Goal: Task Accomplishment & Management: Manage account settings

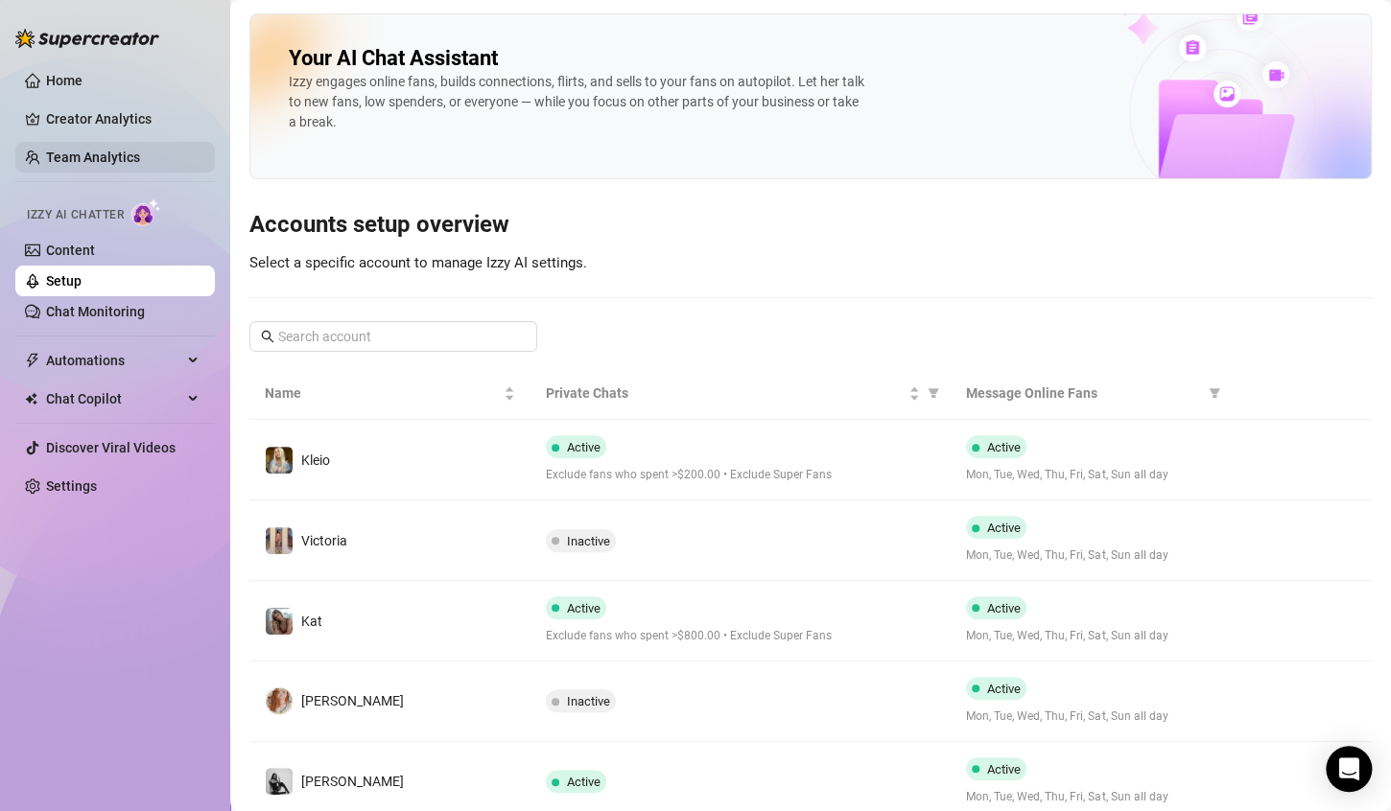
click at [118, 155] on link "Team Analytics" at bounding box center [93, 157] width 94 height 15
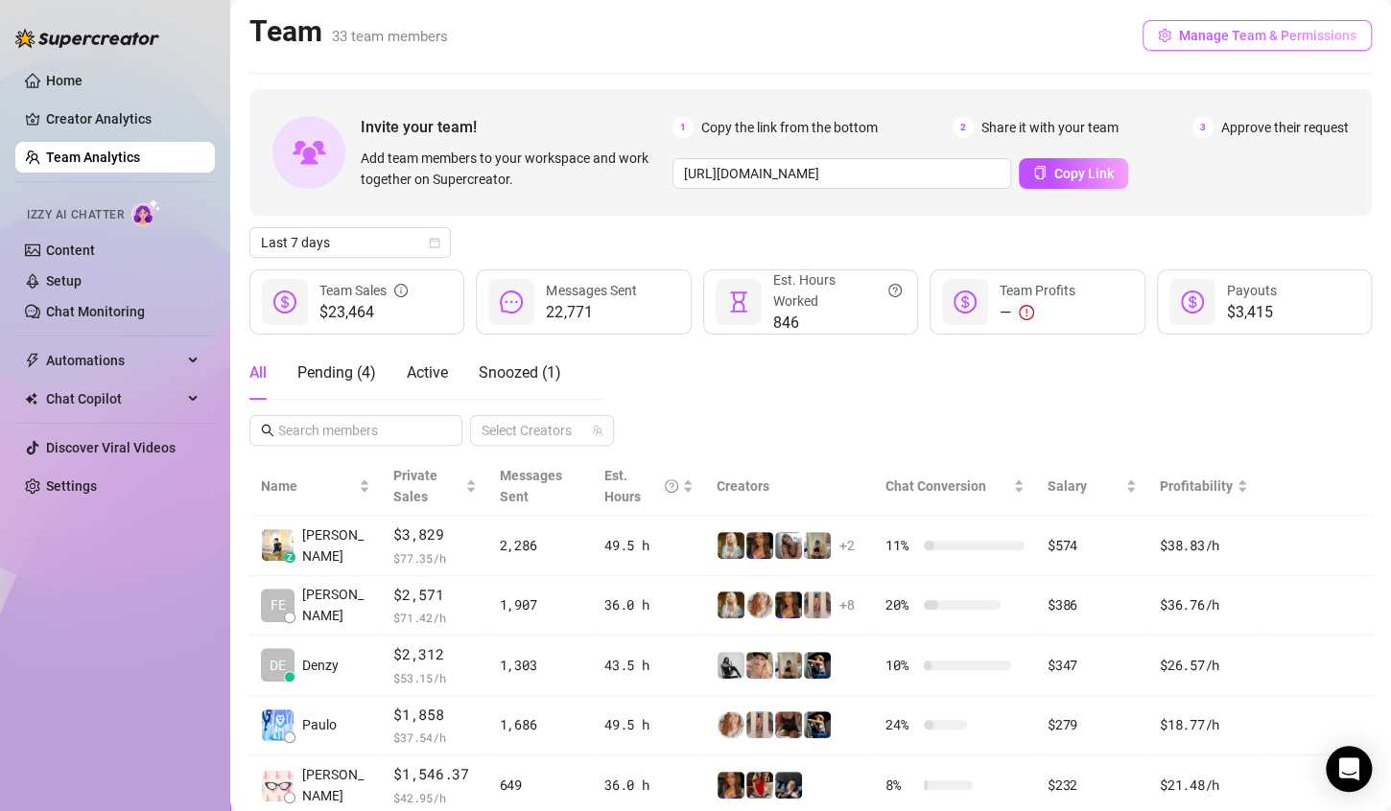
click at [1239, 21] on button "Manage Team & Permissions" at bounding box center [1256, 35] width 229 height 31
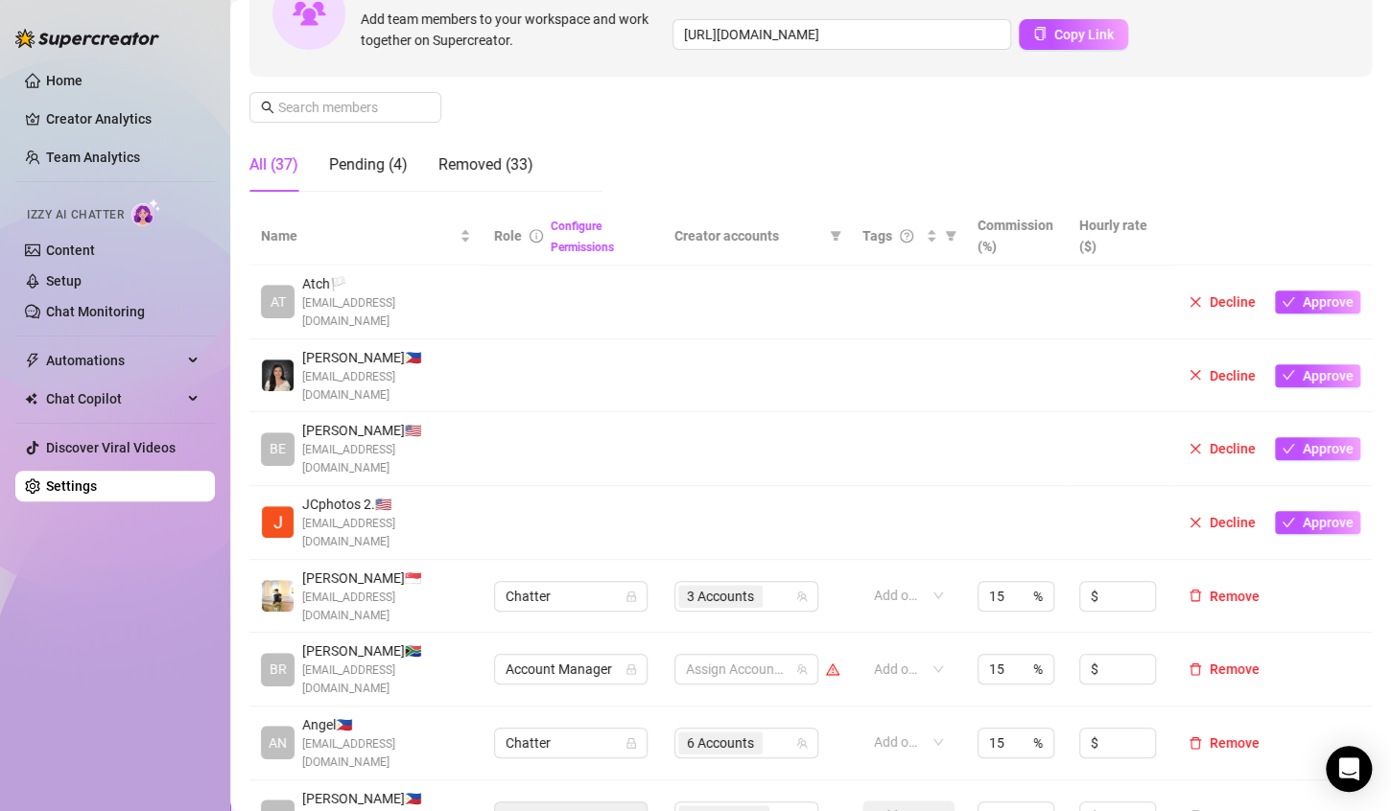
scroll to position [480, 0]
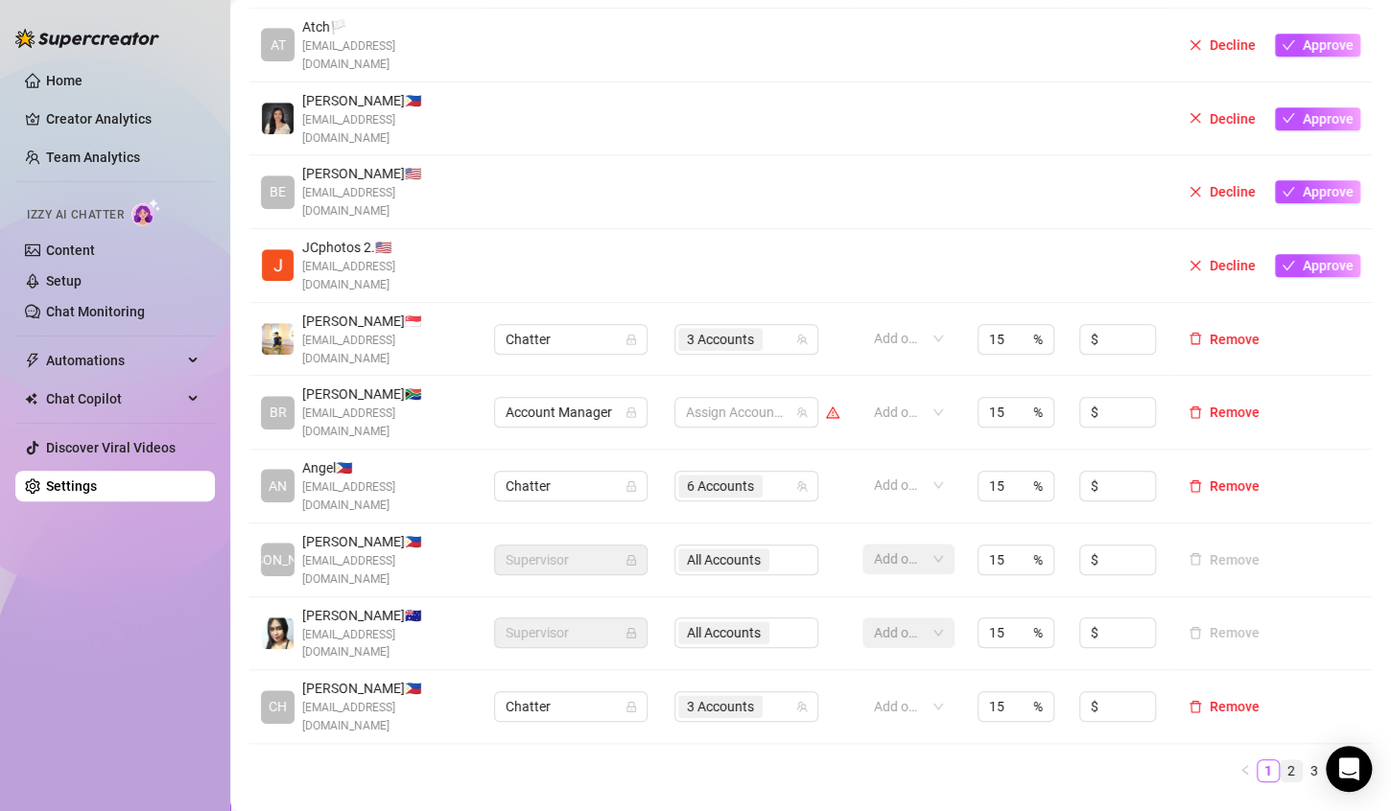
click at [1280, 761] on link "2" at bounding box center [1290, 771] width 21 height 21
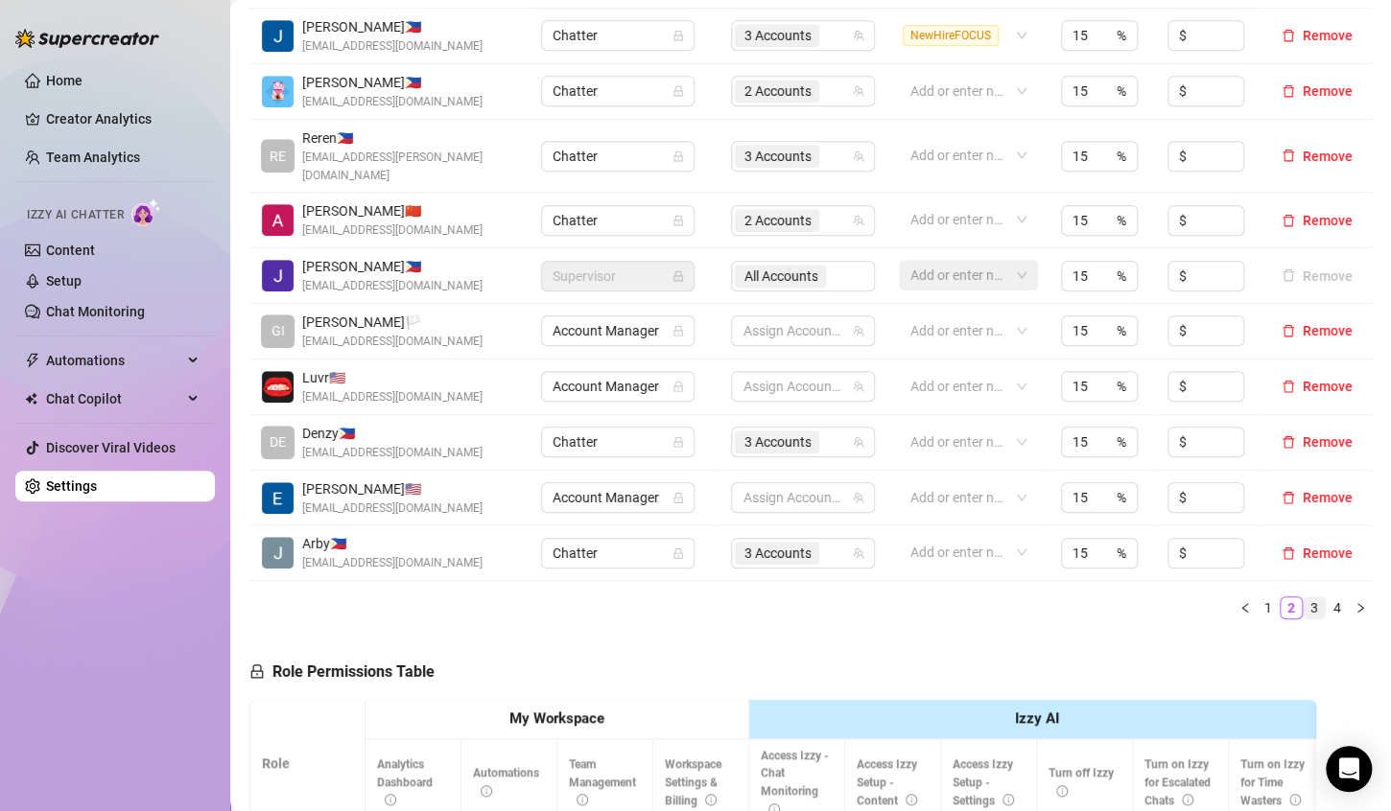
click at [1303, 598] on link "3" at bounding box center [1313, 608] width 21 height 21
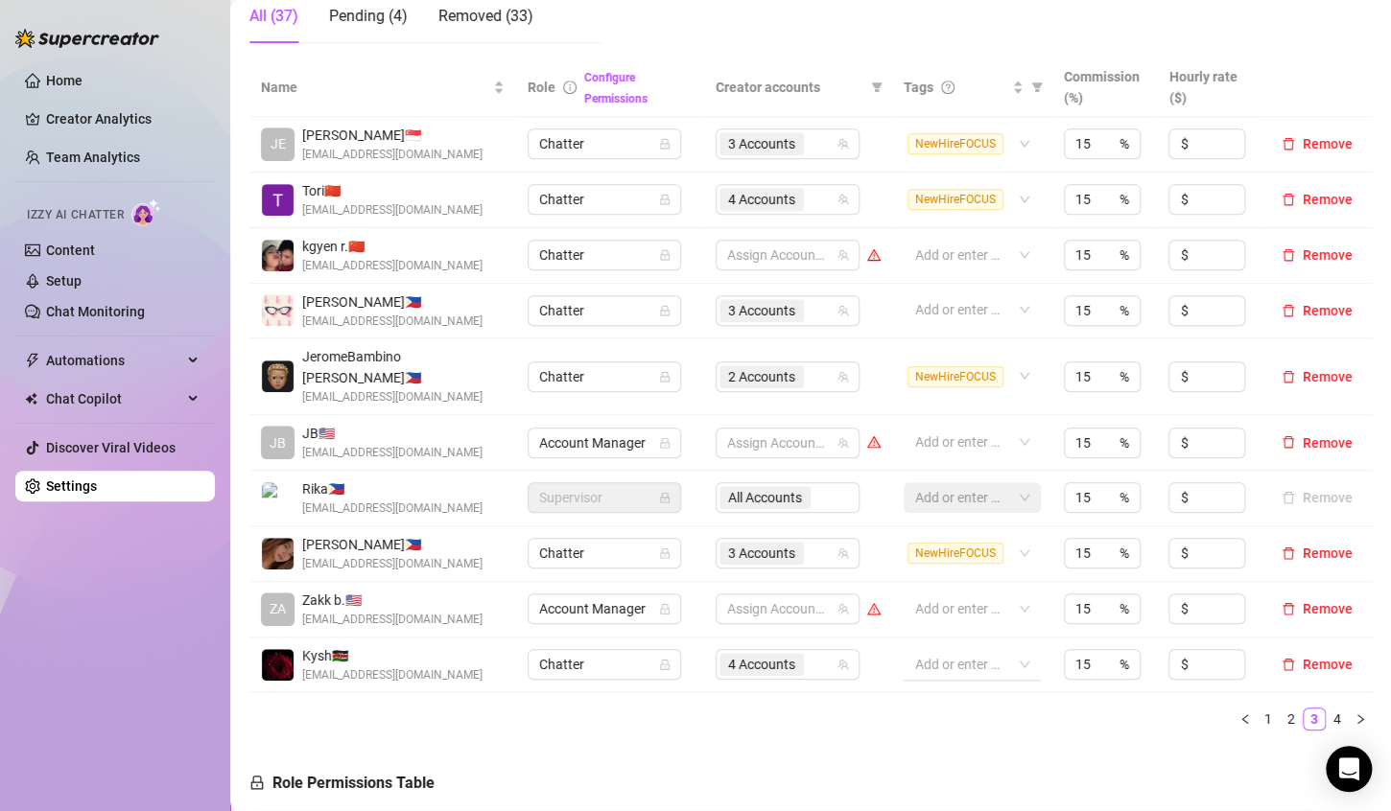
scroll to position [384, 0]
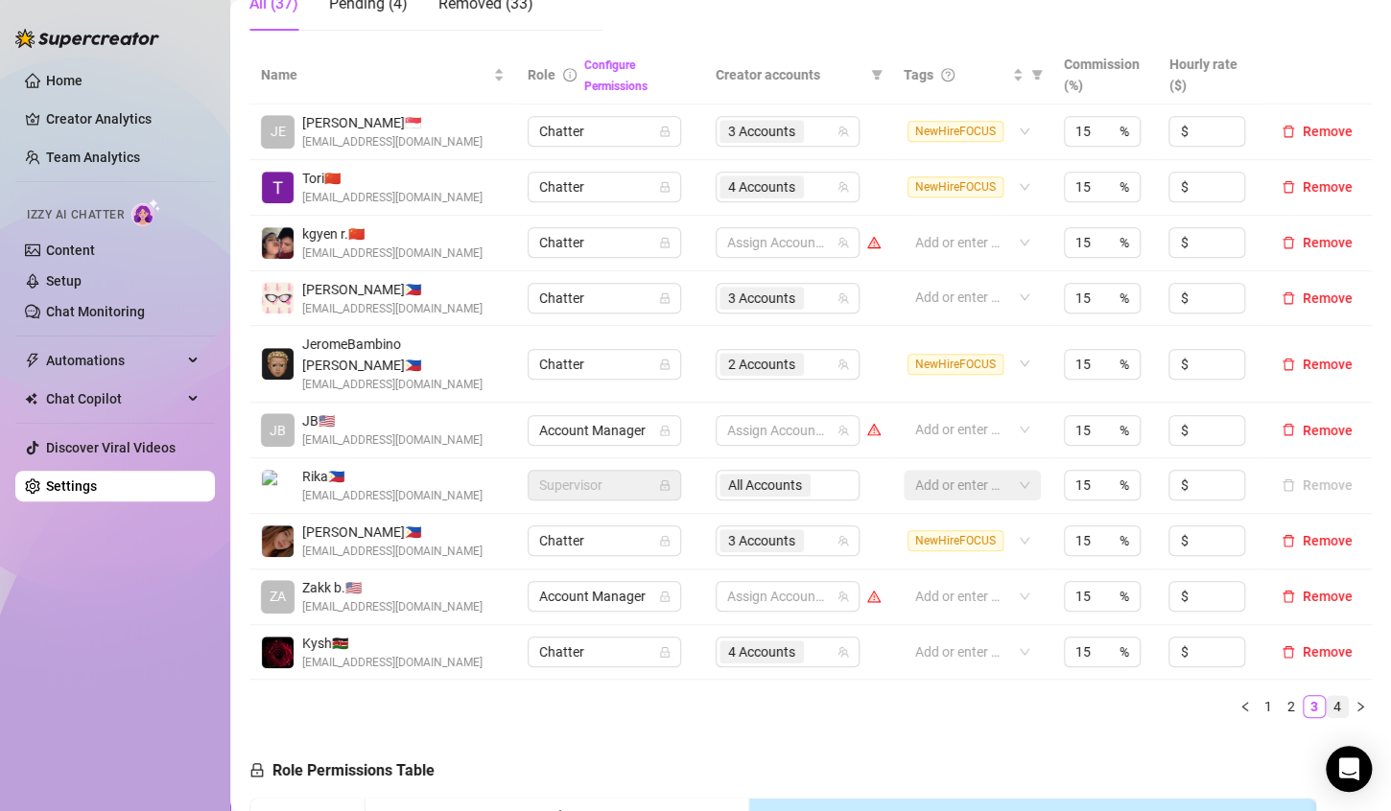
click at [1326, 696] on link "4" at bounding box center [1336, 706] width 21 height 21
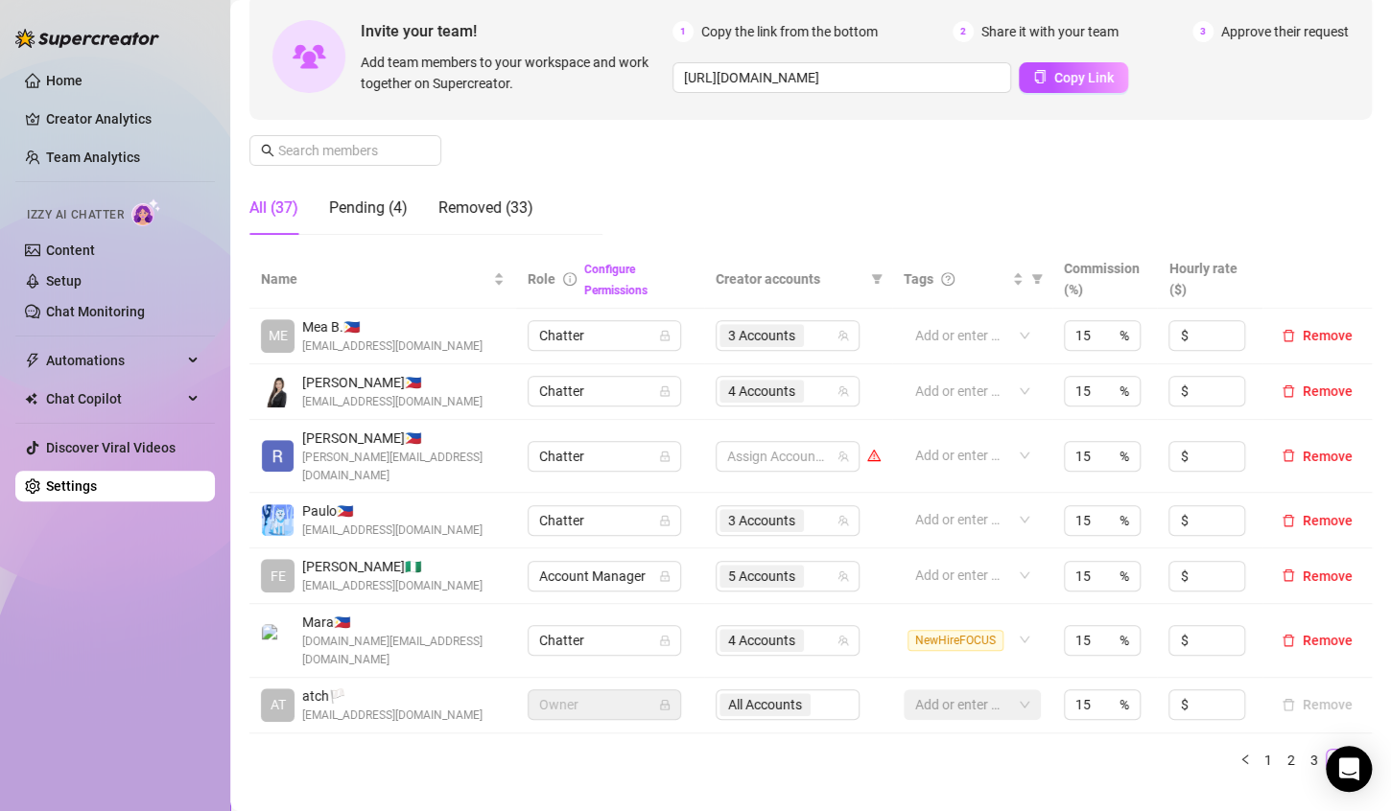
scroll to position [0, 0]
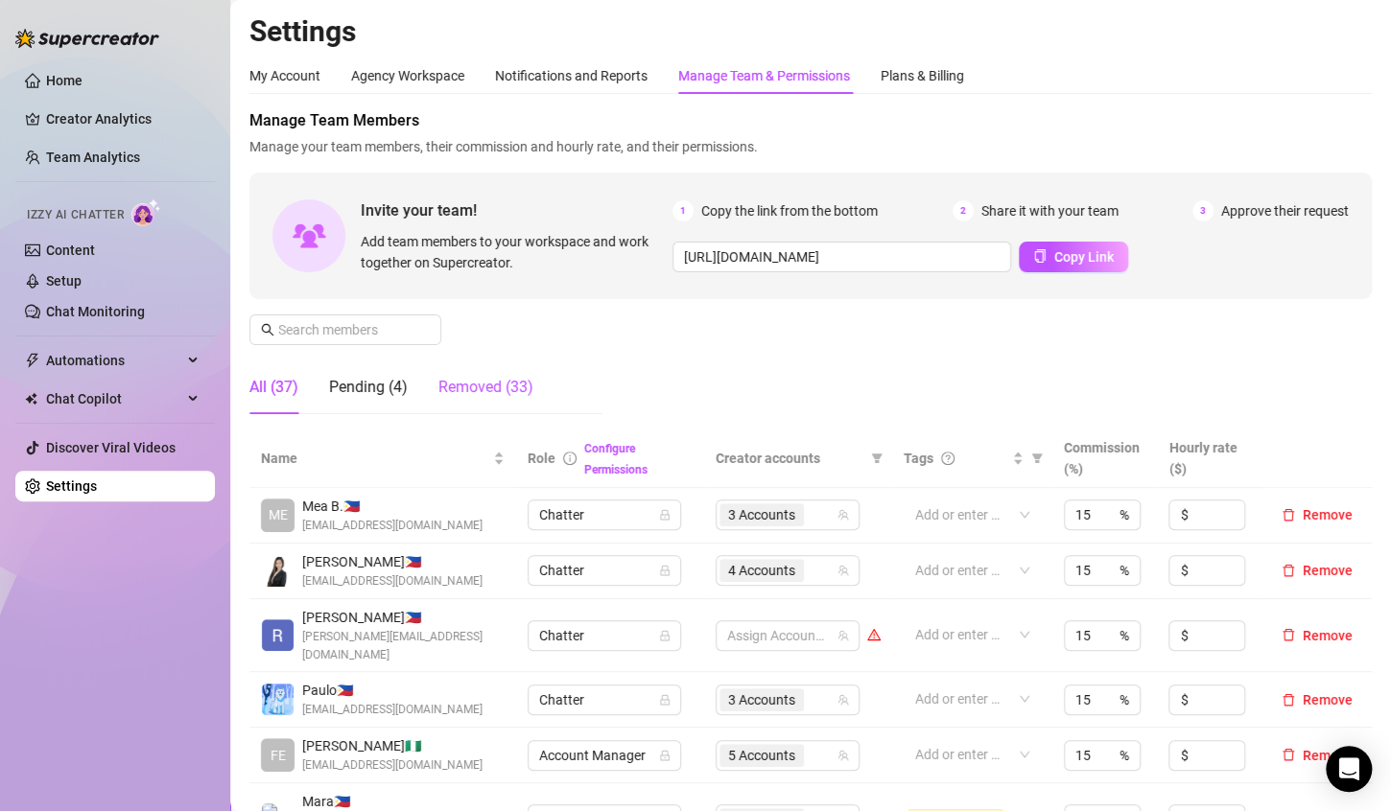
click at [494, 387] on div "Removed (33)" at bounding box center [485, 387] width 95 height 23
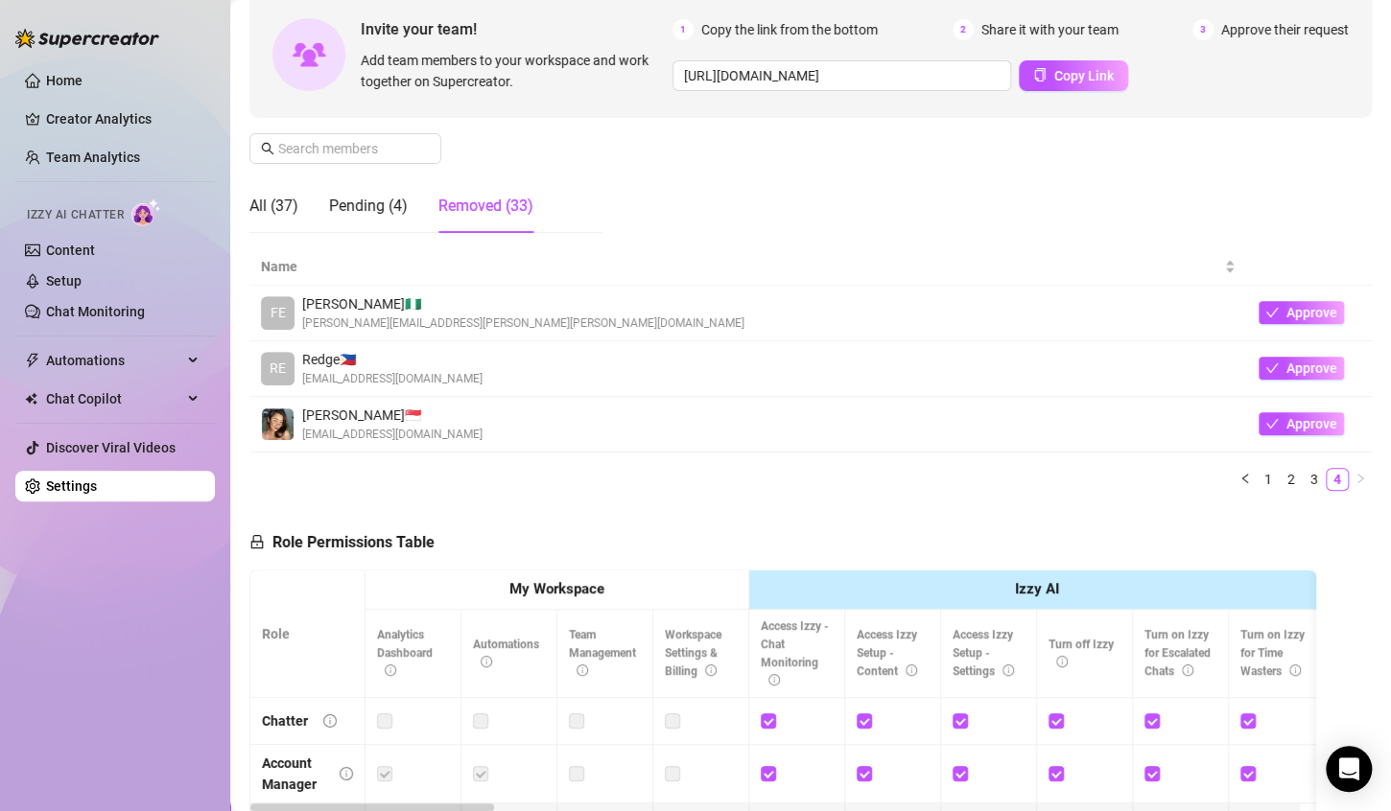
scroll to position [192, 0]
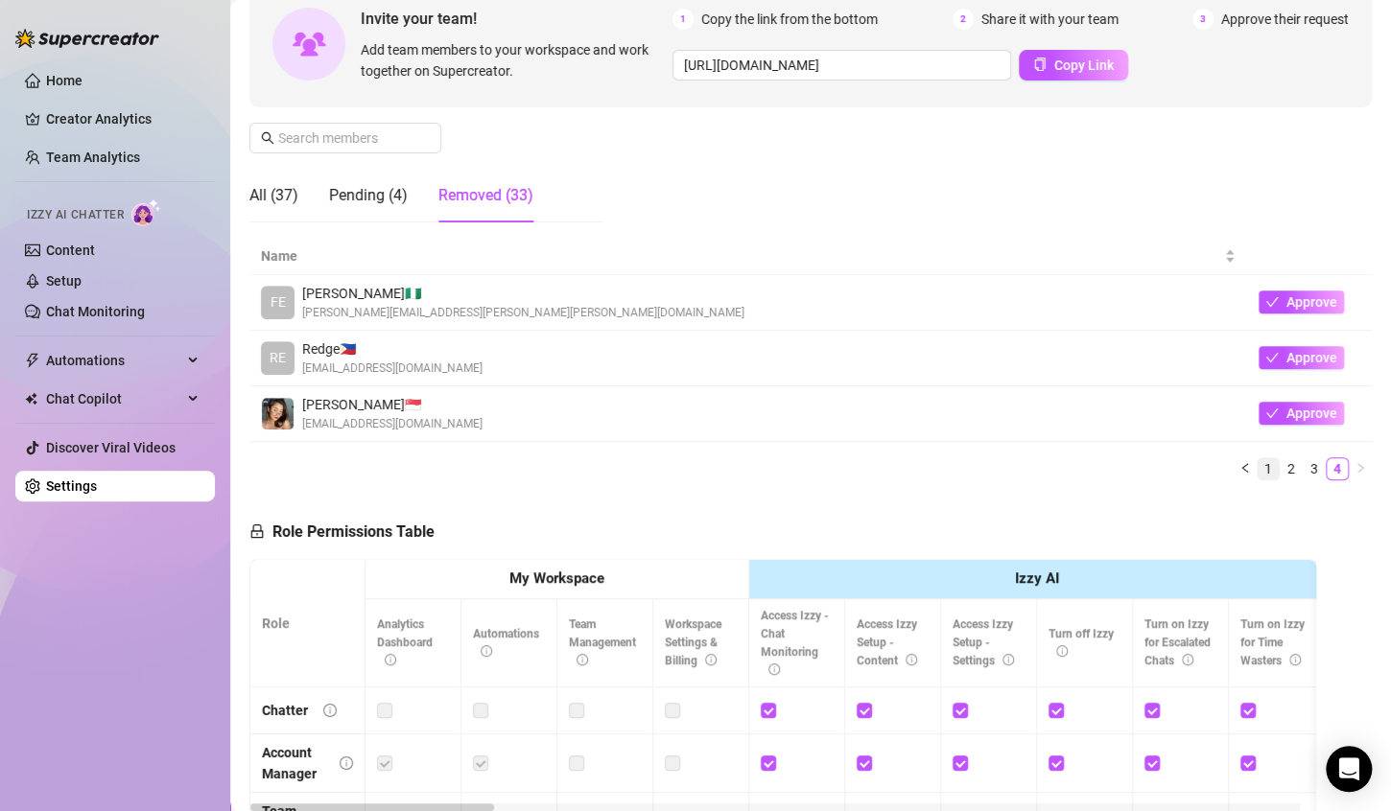
click at [1257, 472] on link "1" at bounding box center [1267, 468] width 21 height 21
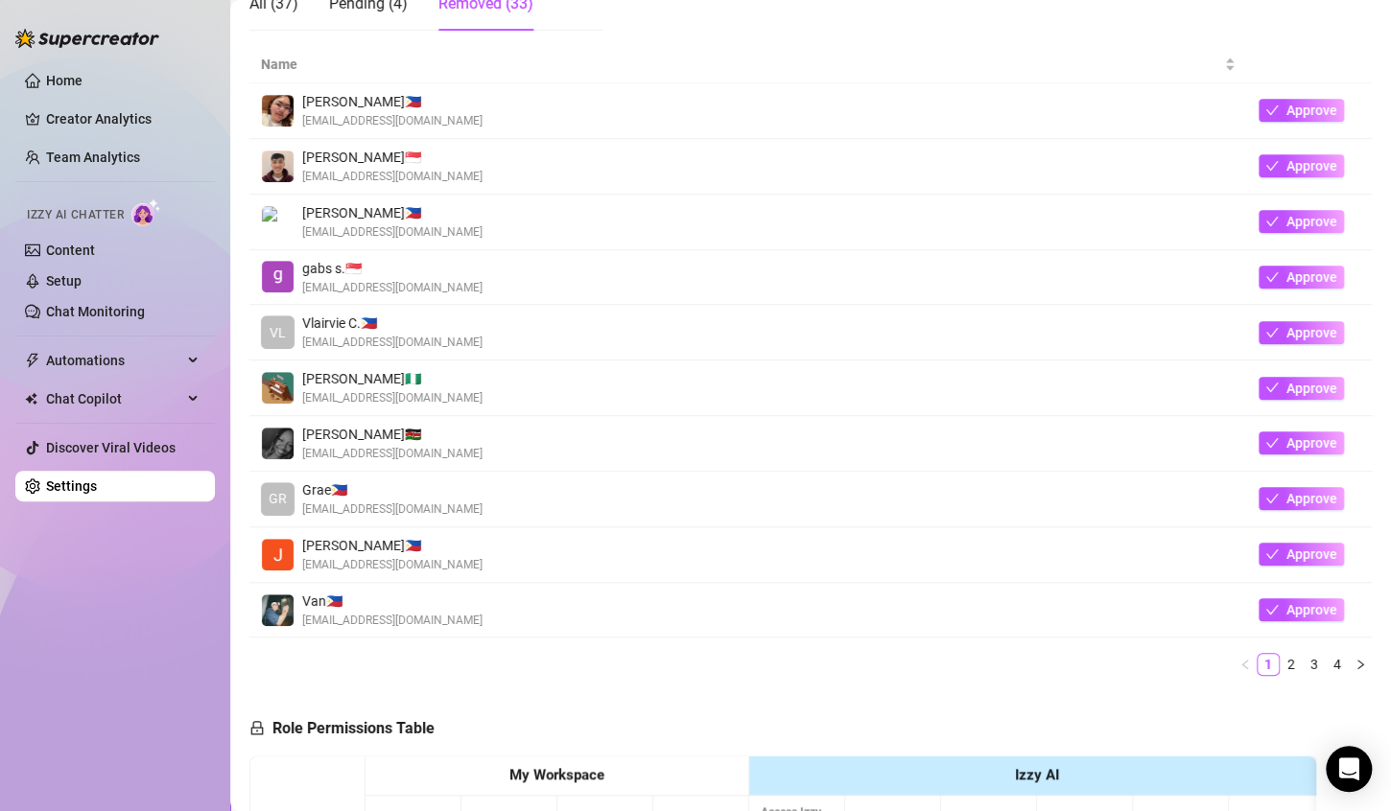
scroll to position [288, 0]
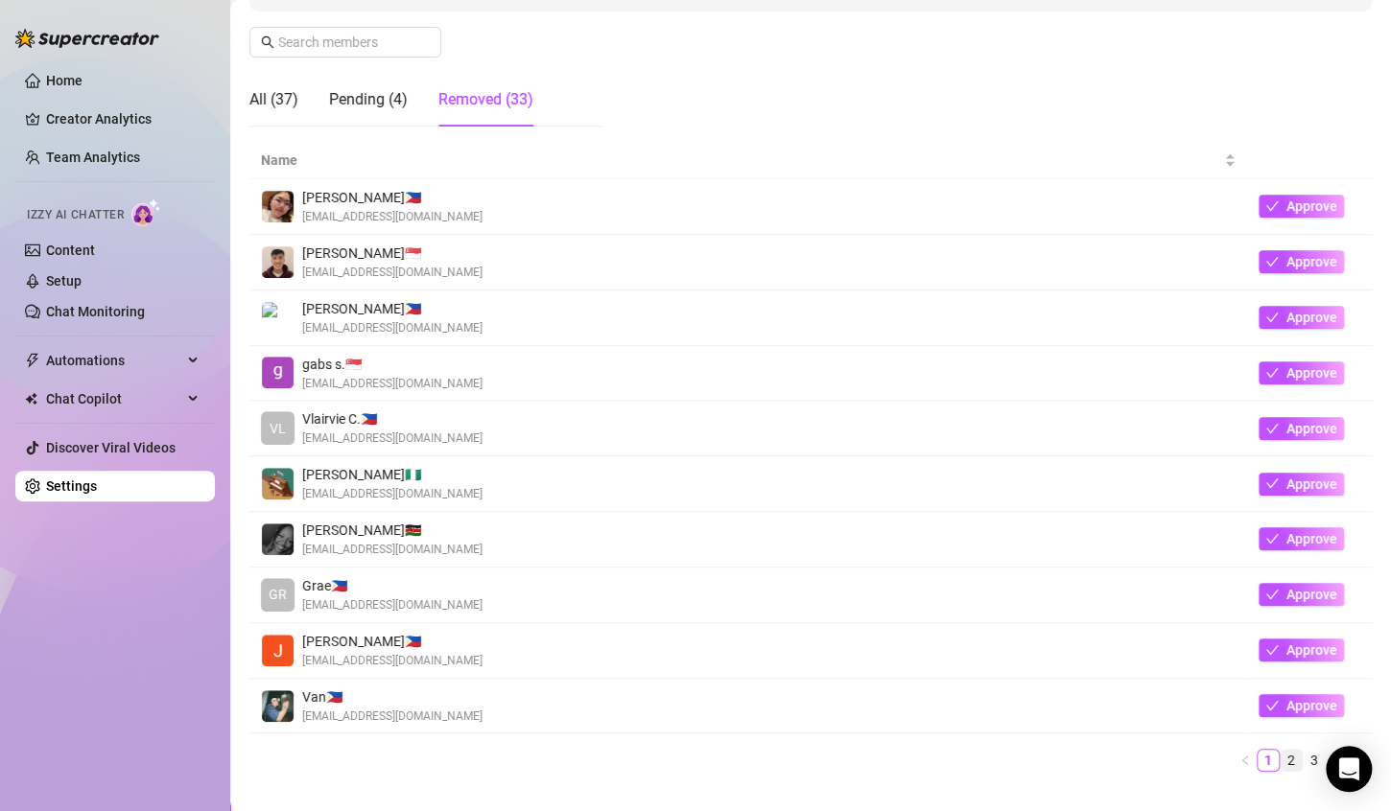
click at [1280, 764] on link "2" at bounding box center [1290, 760] width 21 height 21
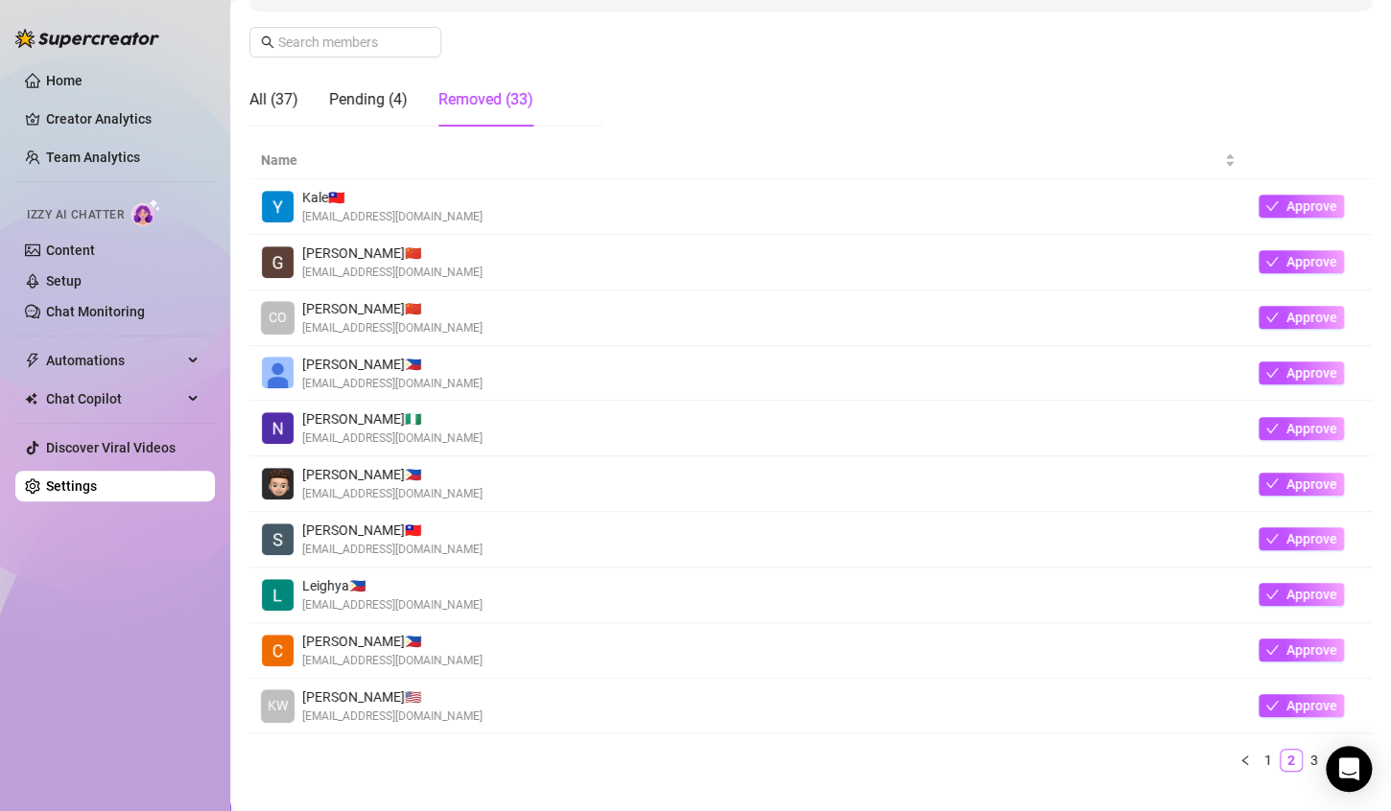
scroll to position [384, 0]
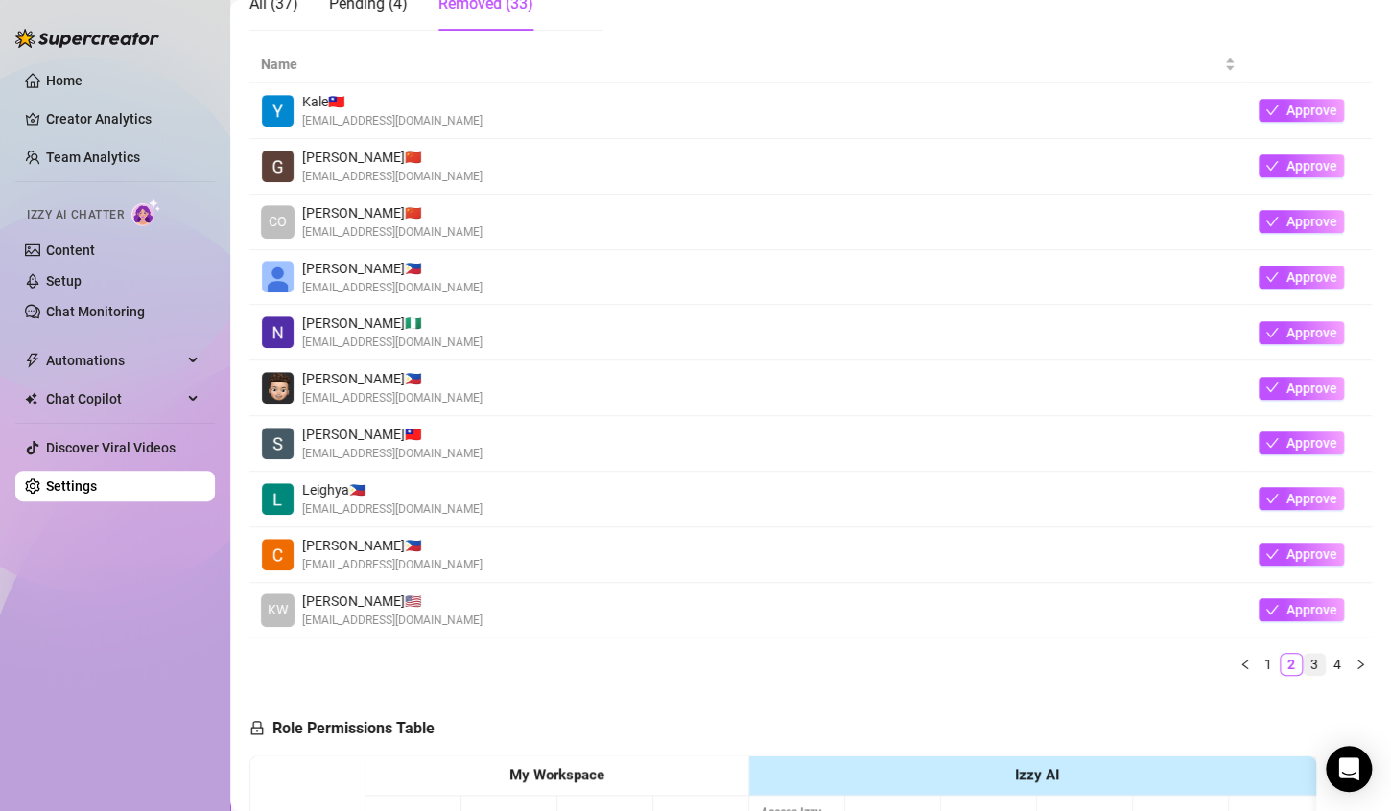
click at [1303, 664] on link "3" at bounding box center [1313, 664] width 21 height 21
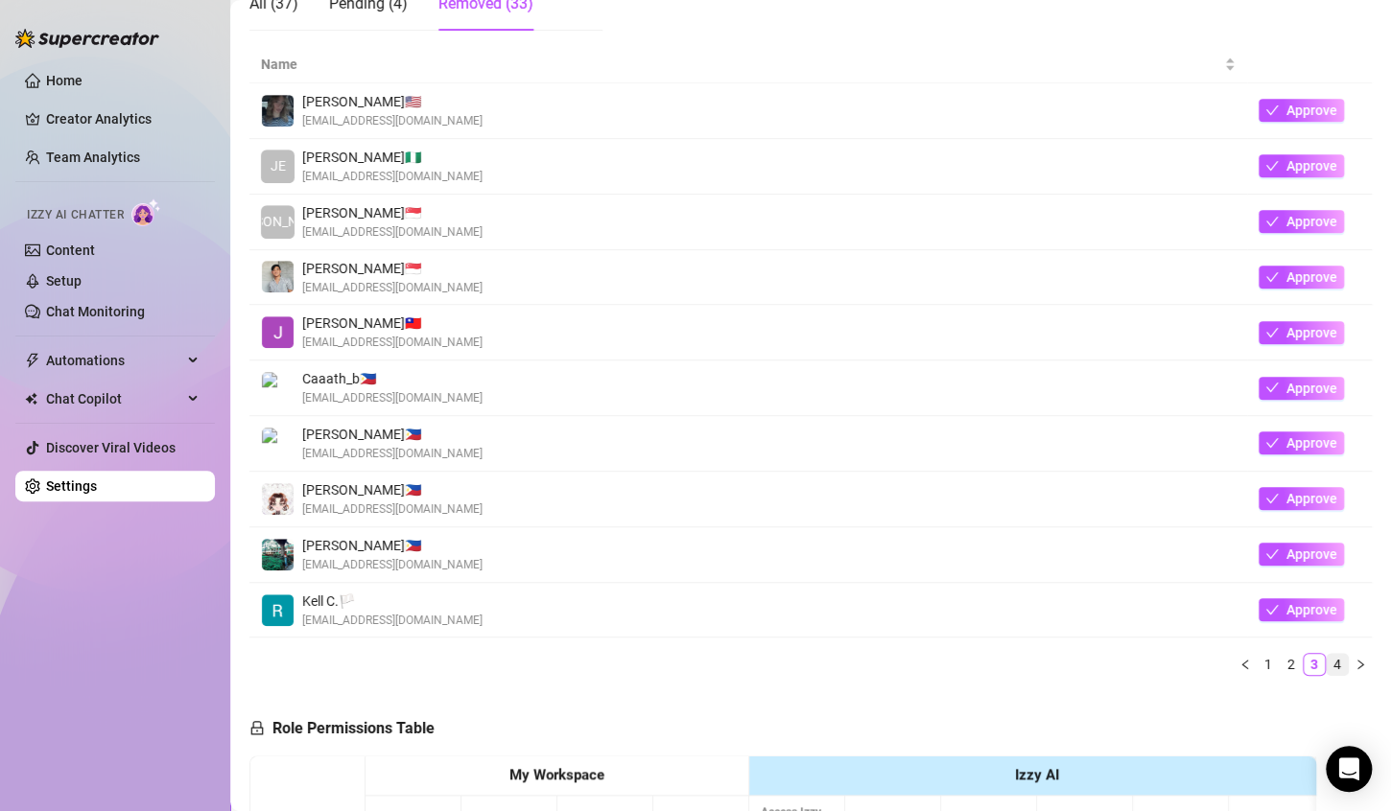
click at [1326, 664] on link "4" at bounding box center [1336, 664] width 21 height 21
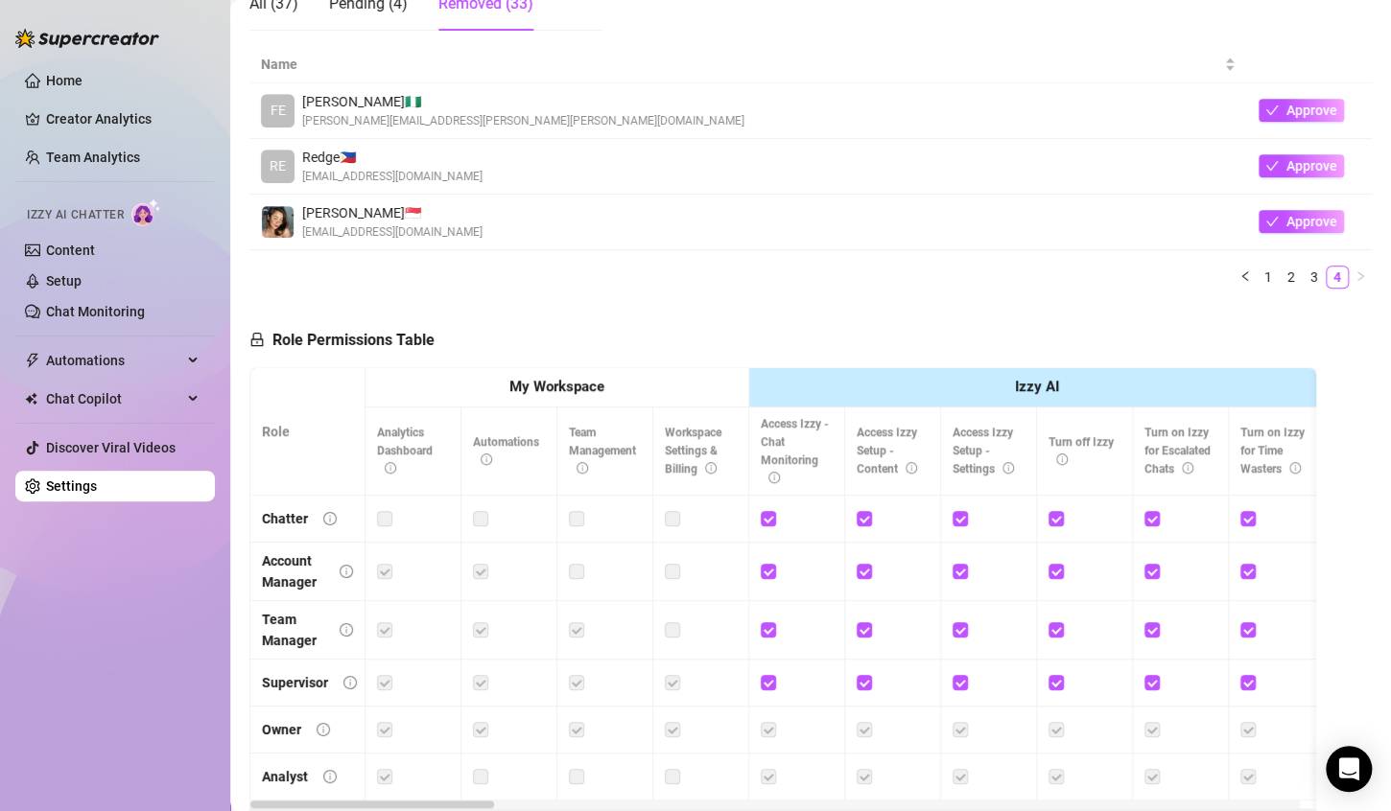
scroll to position [192, 0]
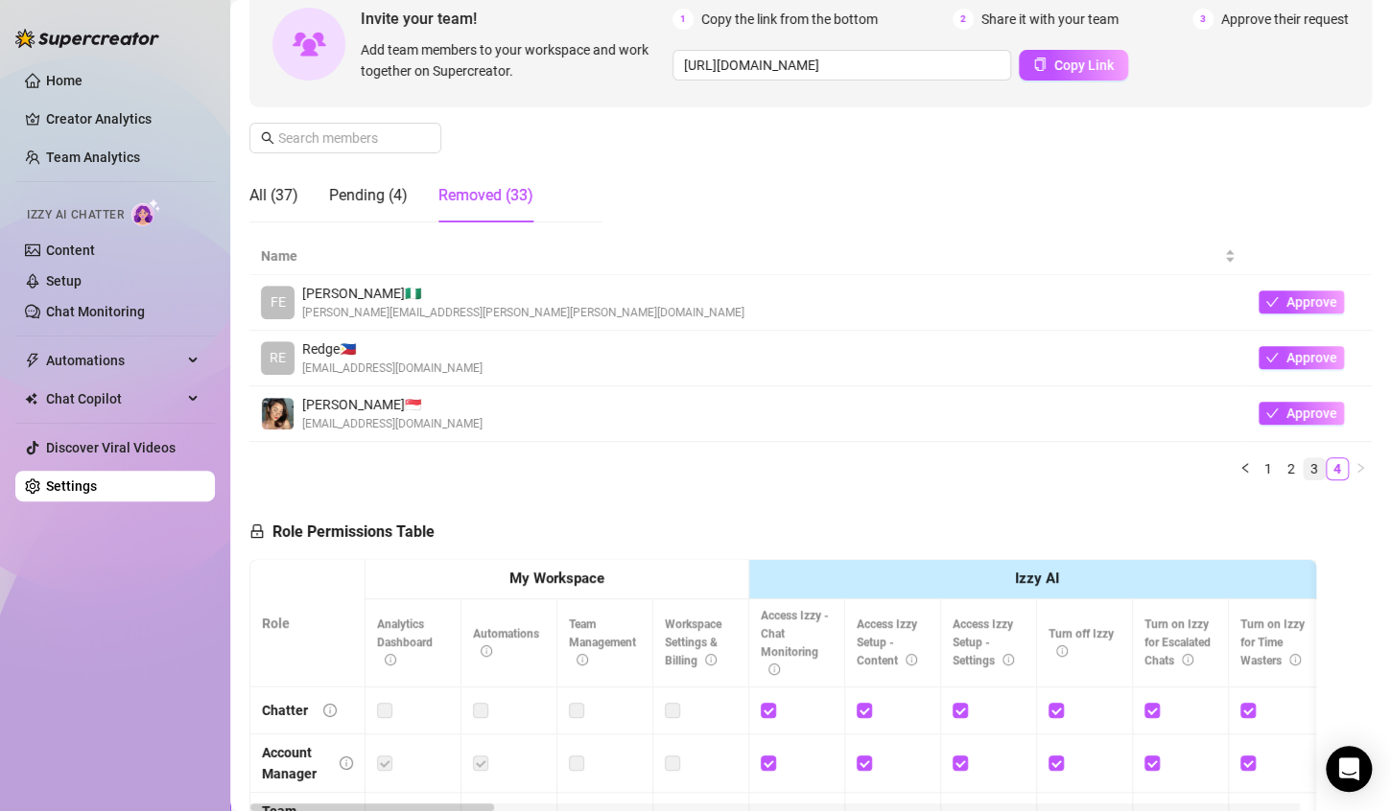
click at [1303, 468] on link "3" at bounding box center [1313, 468] width 21 height 21
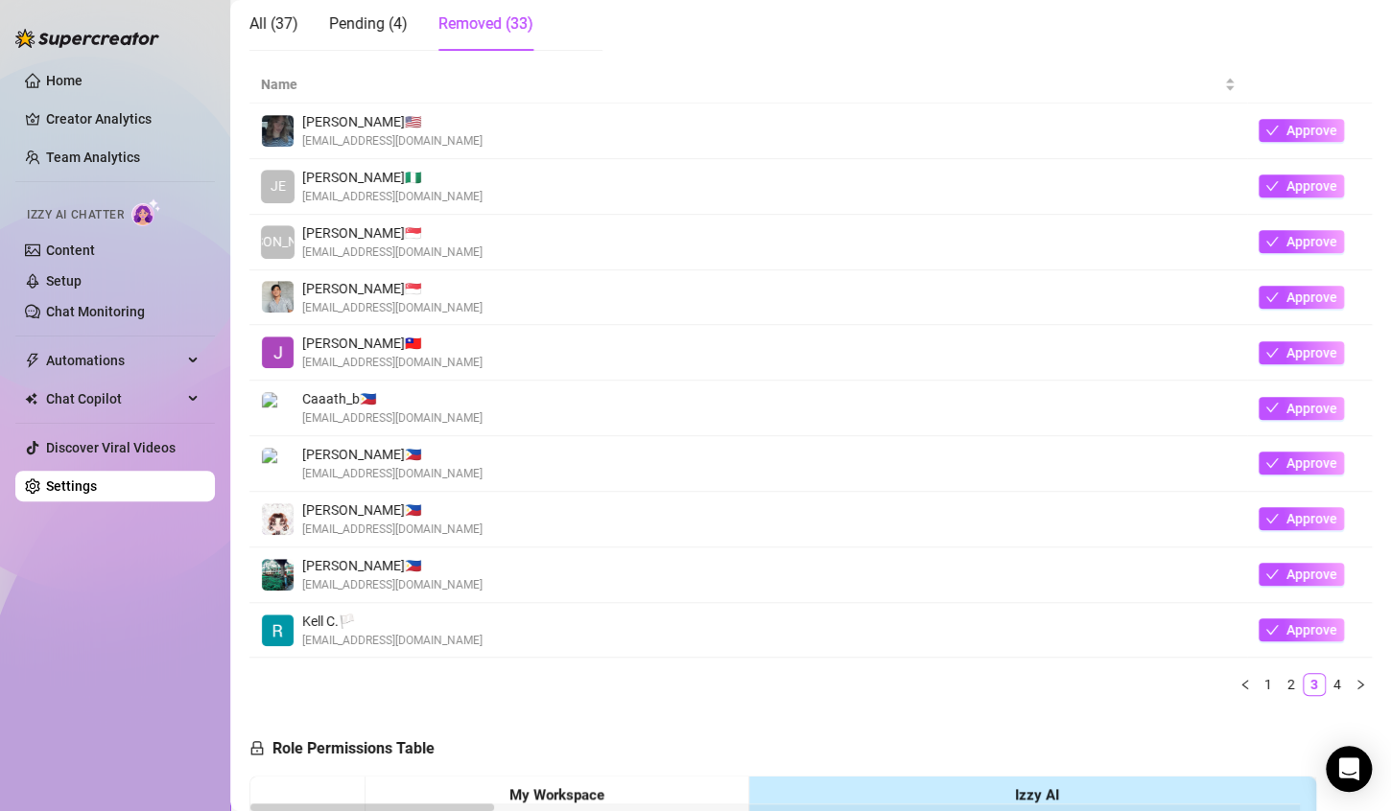
scroll to position [480, 0]
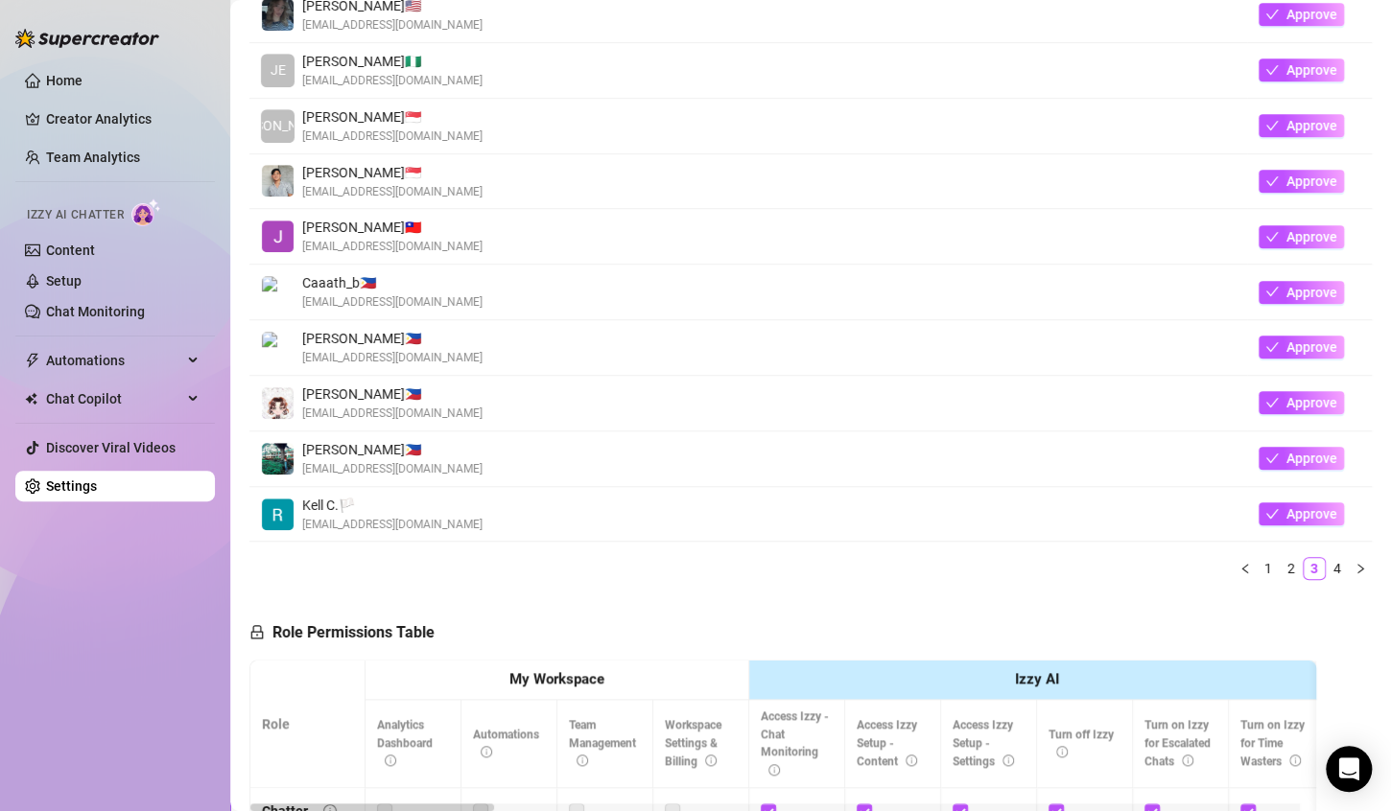
click at [1280, 578] on div "Name [PERSON_NAME] 🇺🇸 [EMAIL_ADDRESS][DOMAIN_NAME] Approve JE [PERSON_NAME]🇬 [E…" at bounding box center [810, 272] width 1122 height 645
click at [1280, 564] on link "2" at bounding box center [1290, 568] width 21 height 21
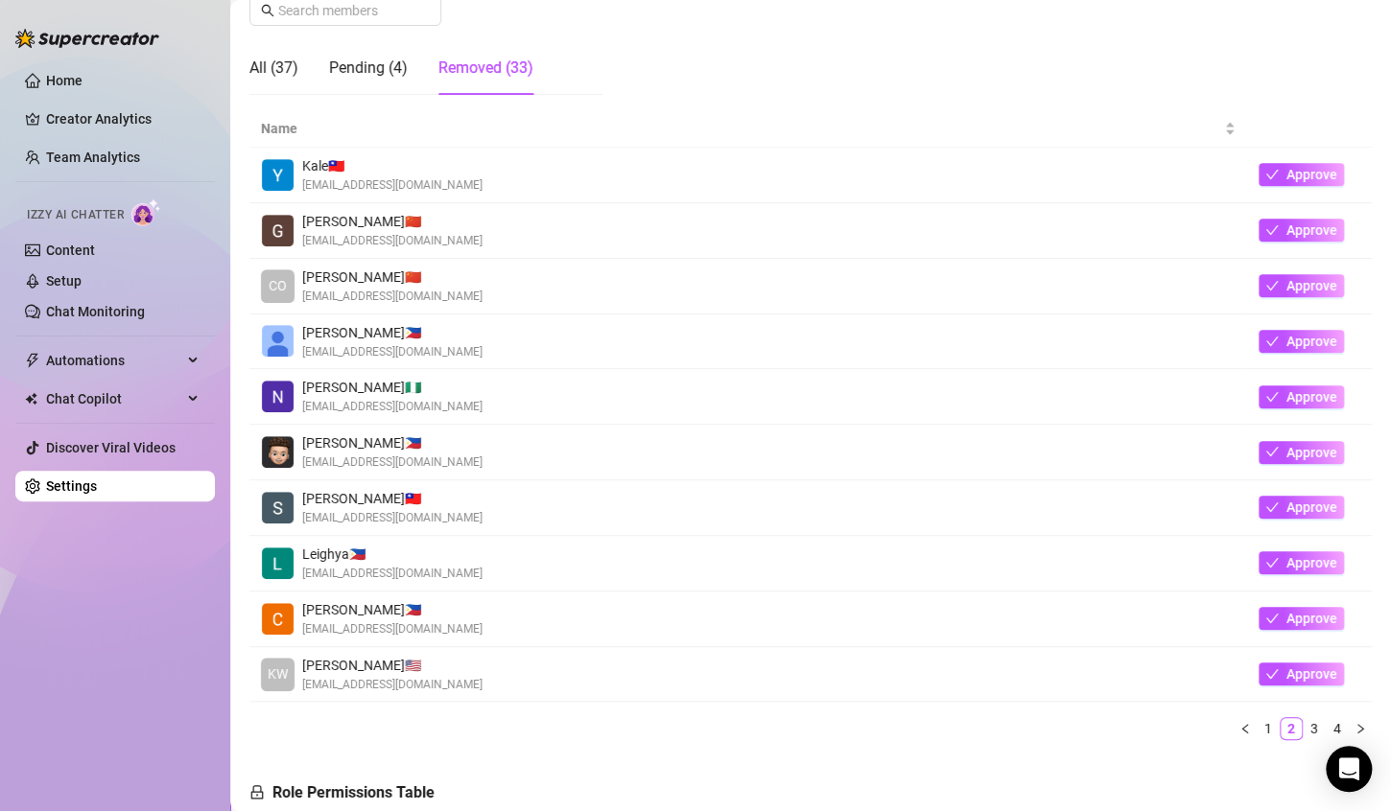
scroll to position [288, 0]
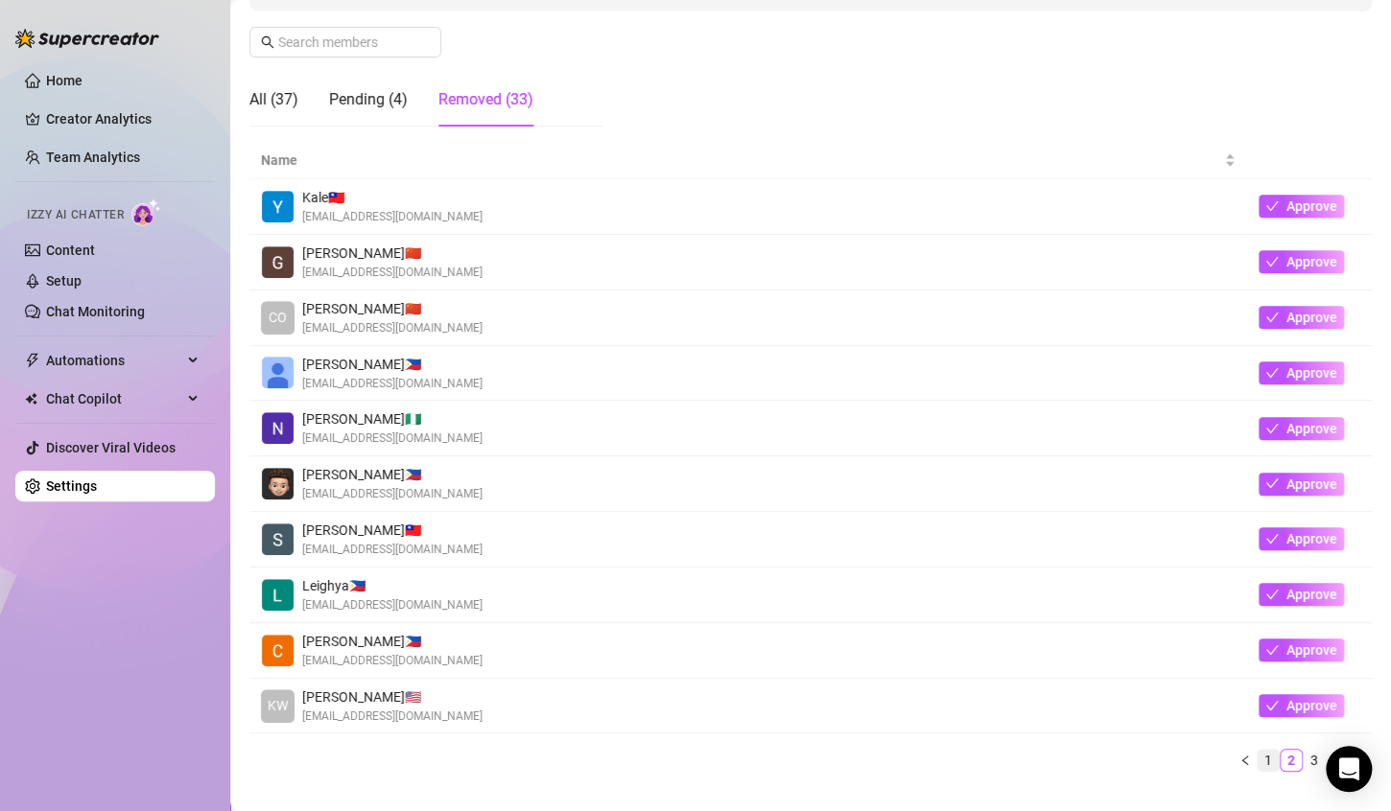
click at [1257, 760] on link "1" at bounding box center [1267, 760] width 21 height 21
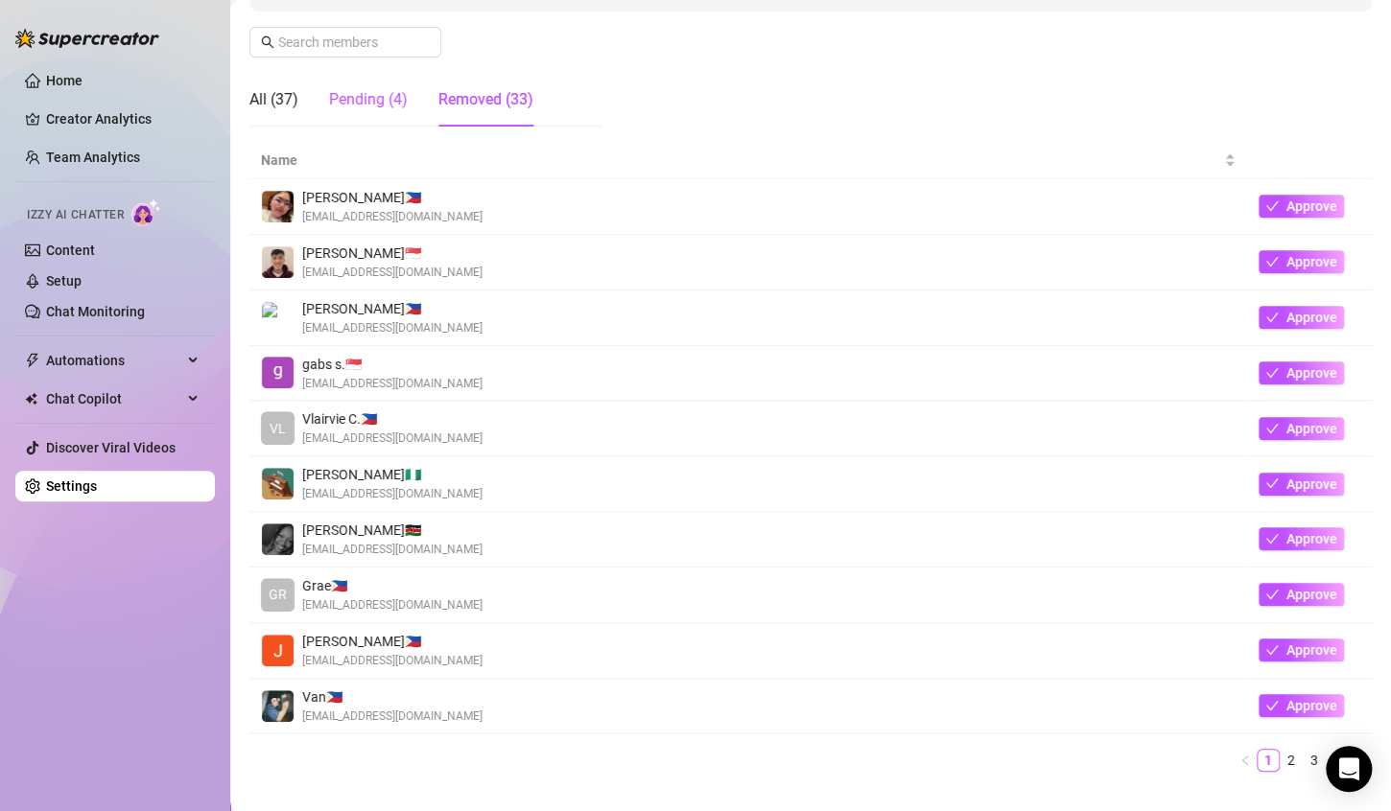
click at [339, 104] on div "Pending (4)" at bounding box center [368, 99] width 79 height 23
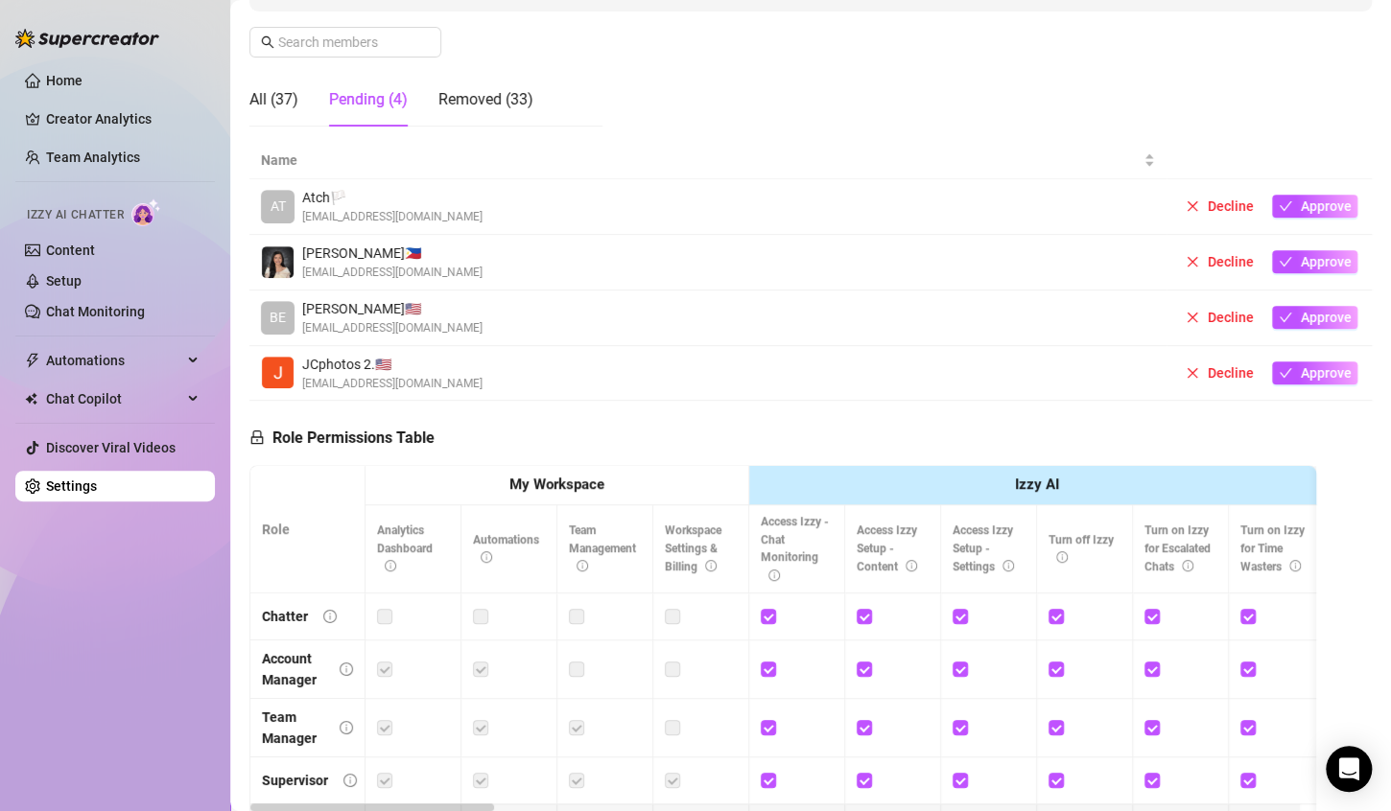
scroll to position [0, 0]
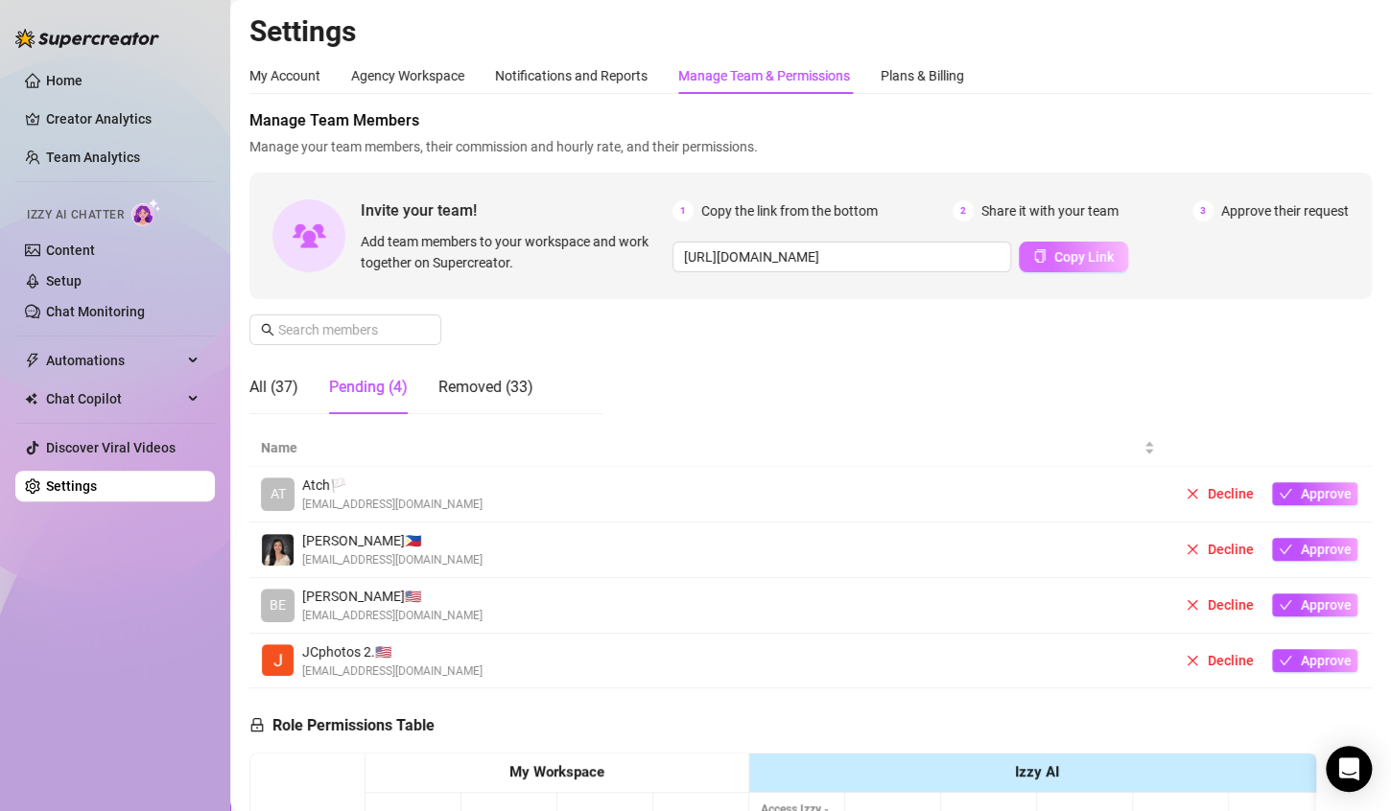
click at [1055, 249] on span "Copy Link" at bounding box center [1083, 256] width 59 height 15
click at [97, 357] on span "Automations" at bounding box center [114, 360] width 136 height 31
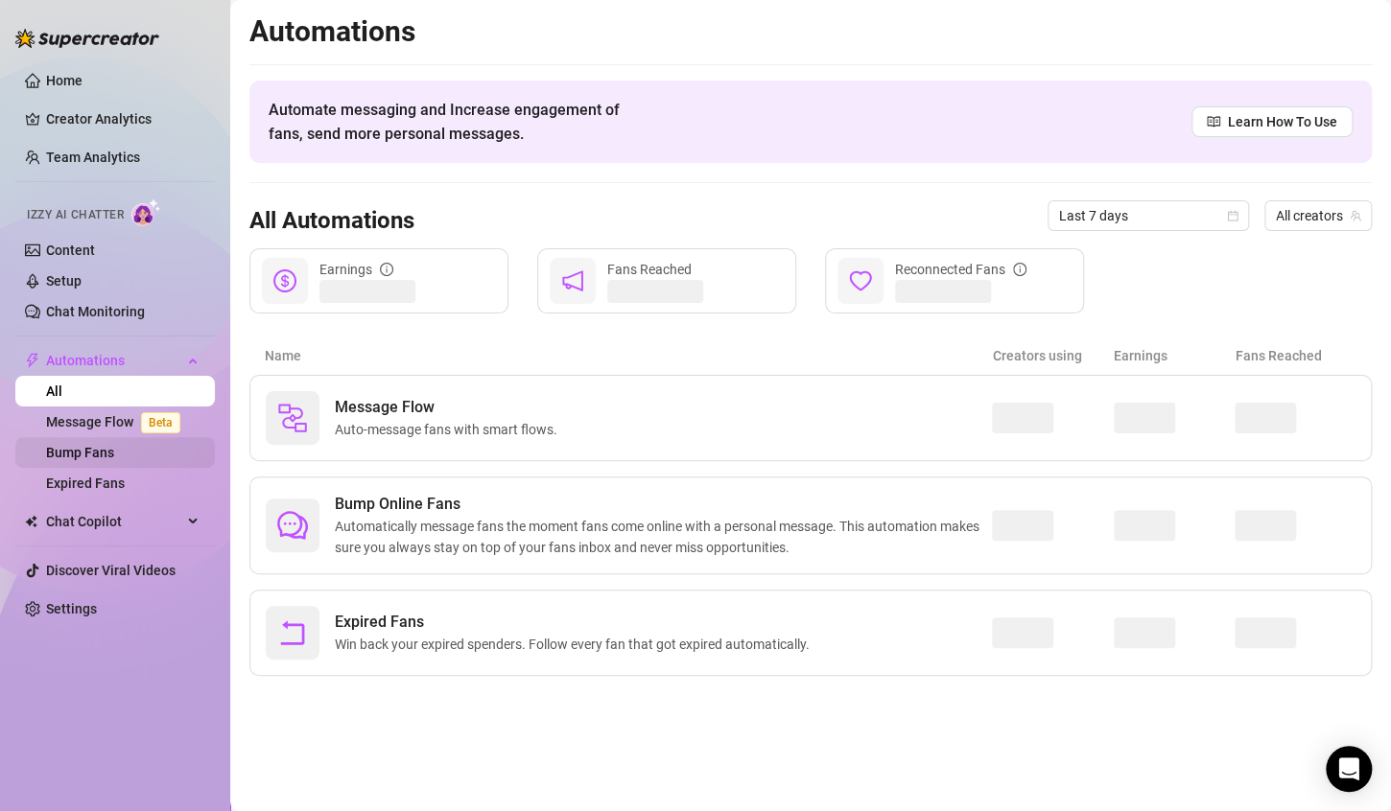
click at [88, 457] on link "Bump Fans" at bounding box center [80, 452] width 68 height 15
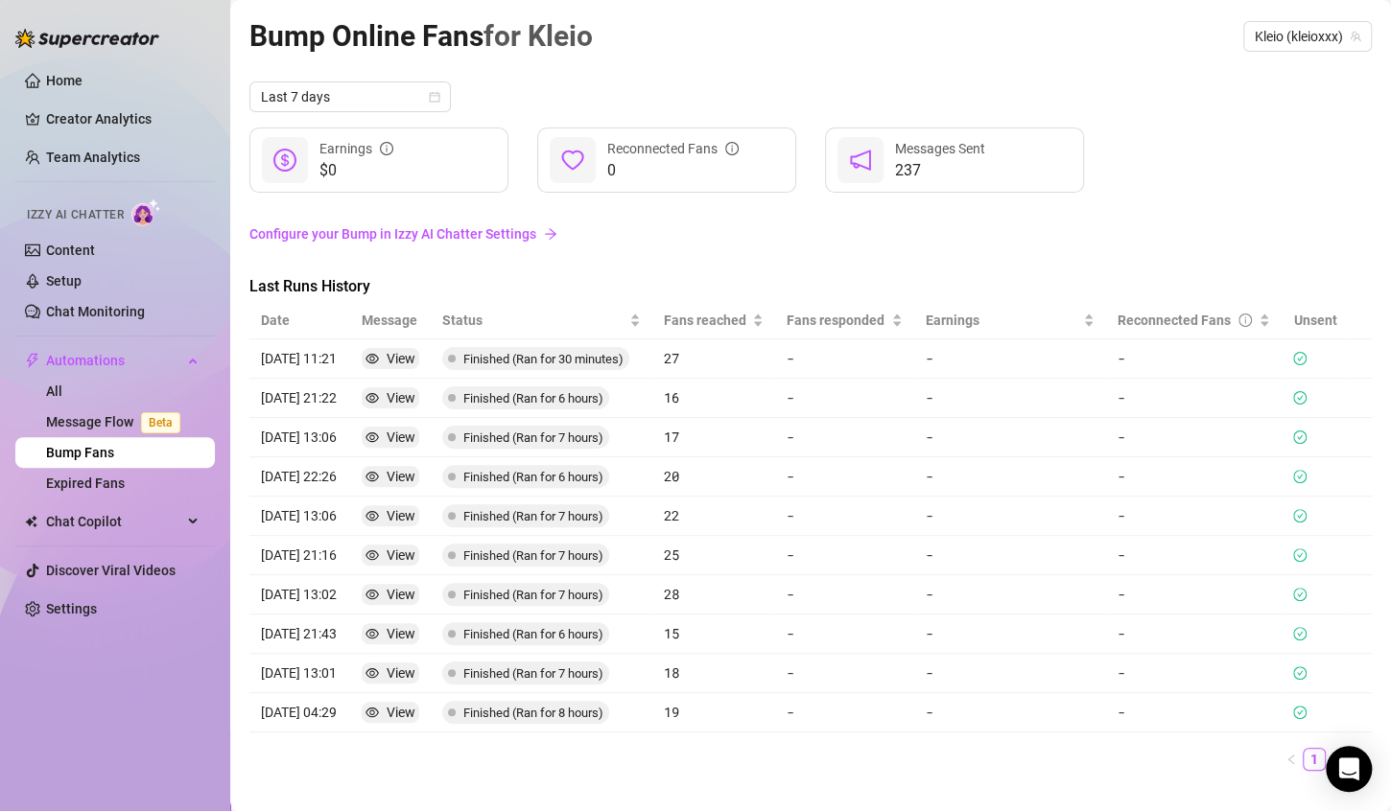
click at [375, 242] on link "Configure your Bump in Izzy AI Chatter Settings" at bounding box center [810, 233] width 1122 height 21
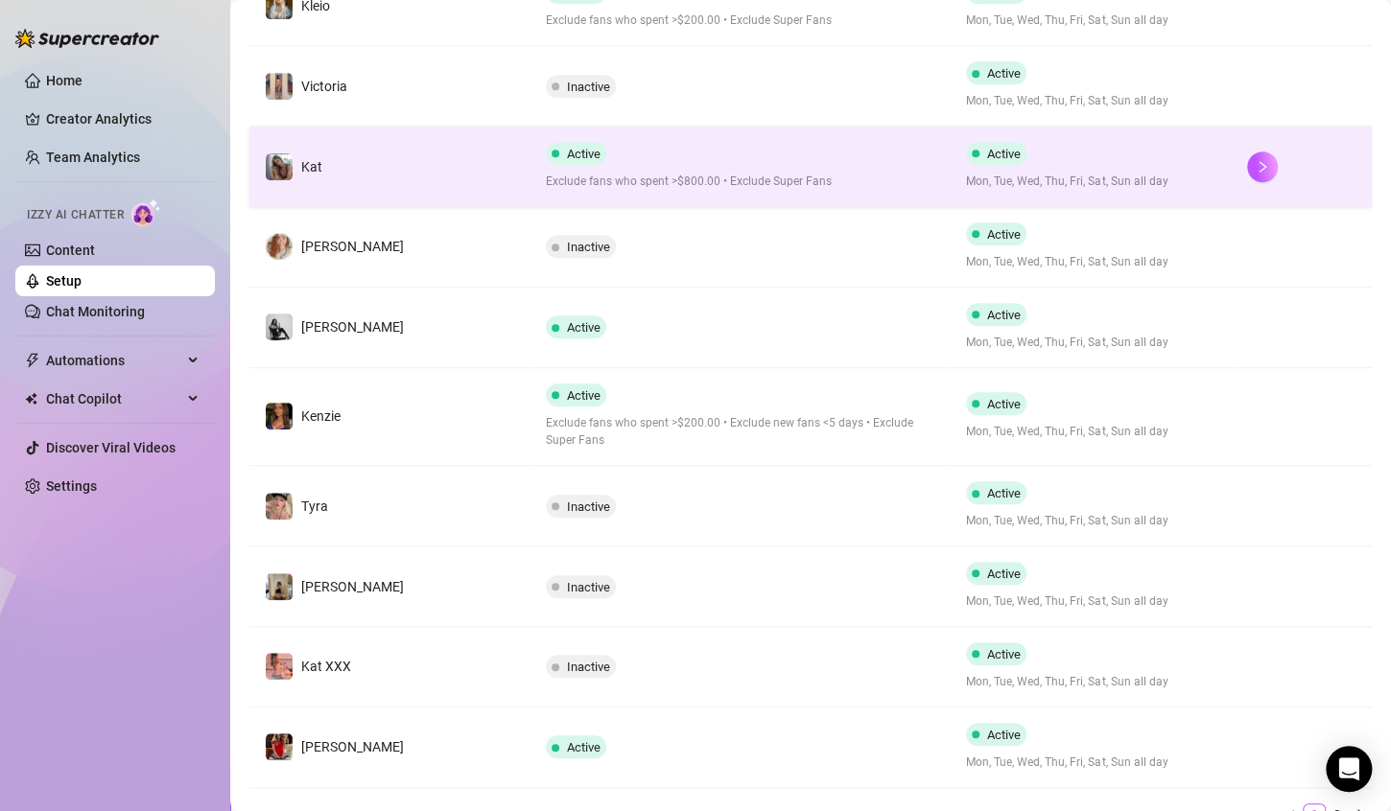
scroll to position [539, 0]
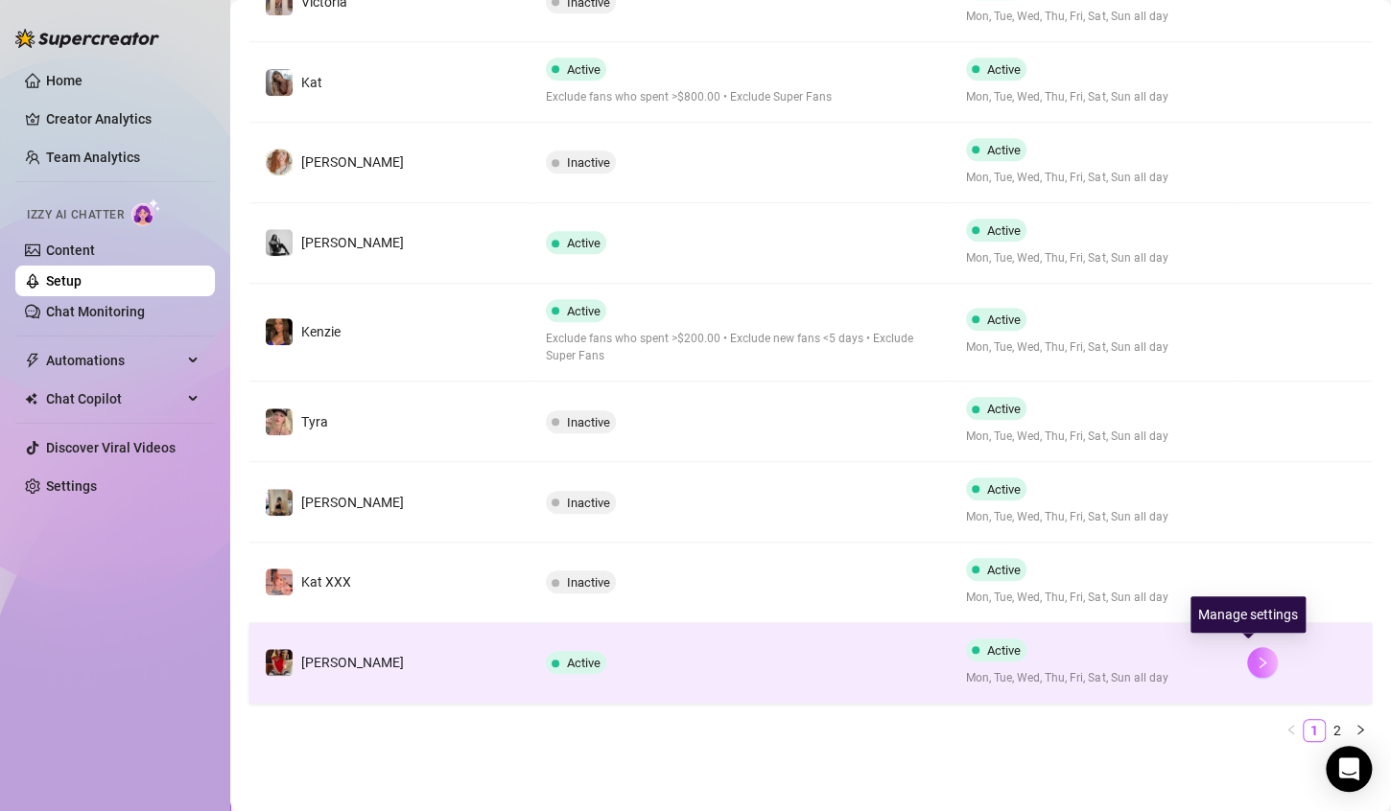
click at [1255, 663] on icon "right" at bounding box center [1261, 662] width 13 height 13
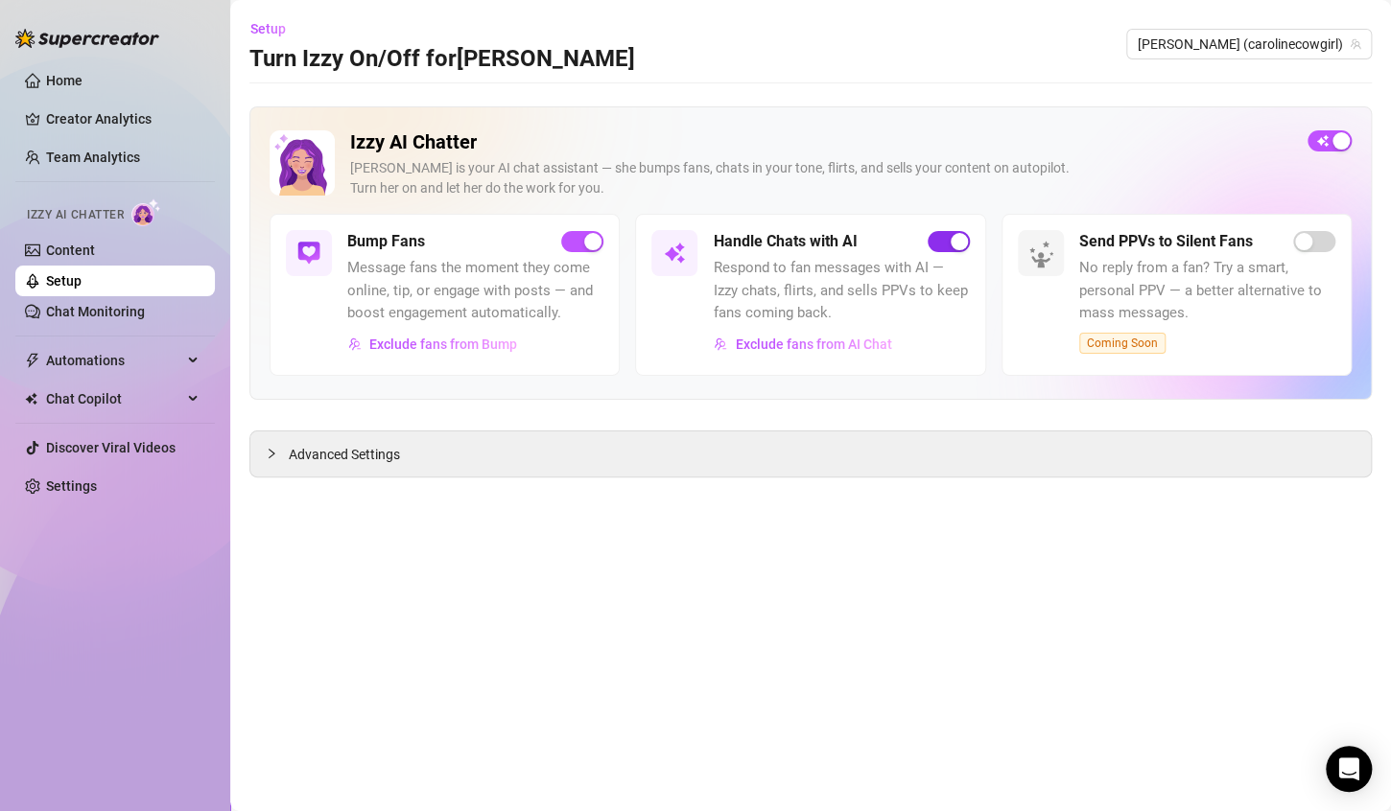
click at [936, 245] on span "button" at bounding box center [948, 241] width 42 height 21
click at [278, 23] on span "Setup" at bounding box center [267, 28] width 35 height 15
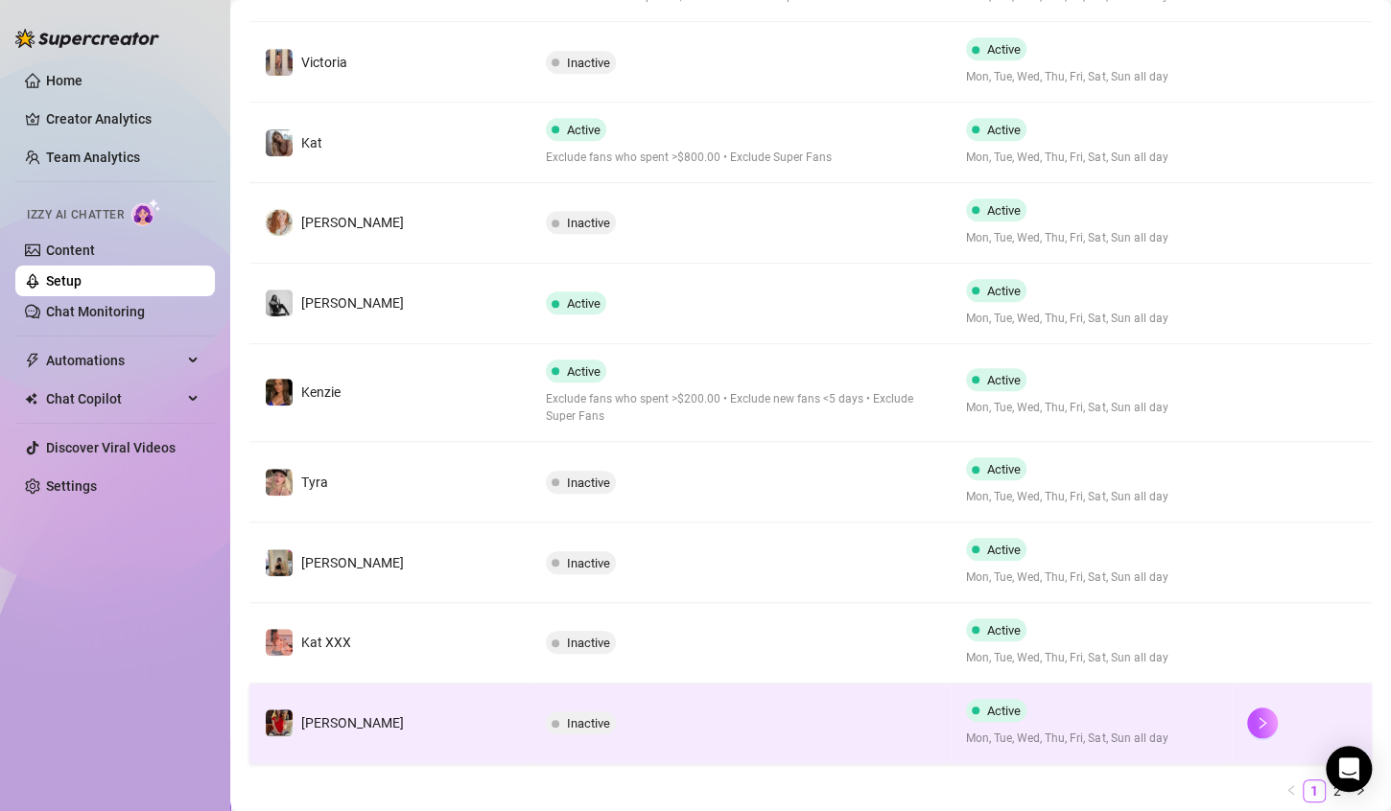
scroll to position [539, 0]
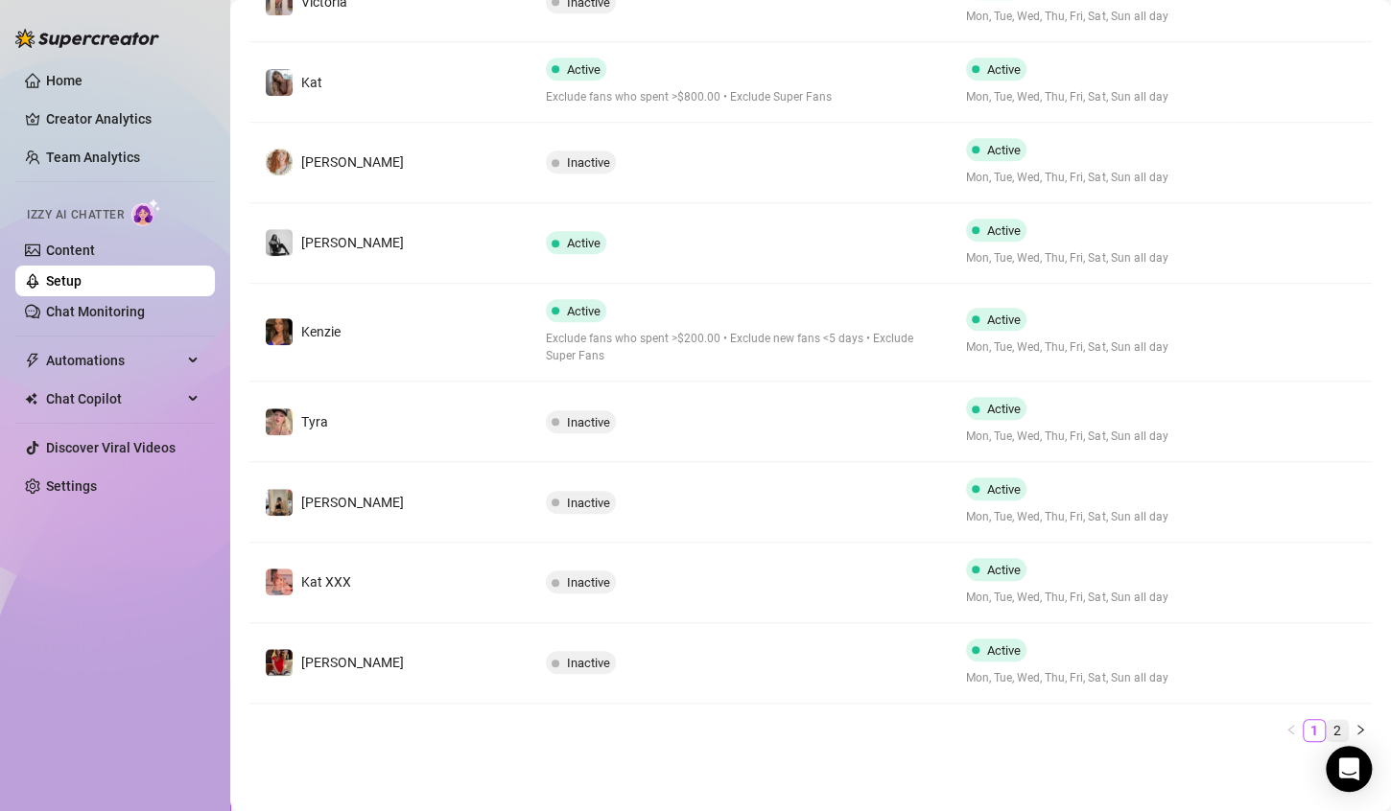
click at [1326, 725] on link "2" at bounding box center [1336, 730] width 21 height 21
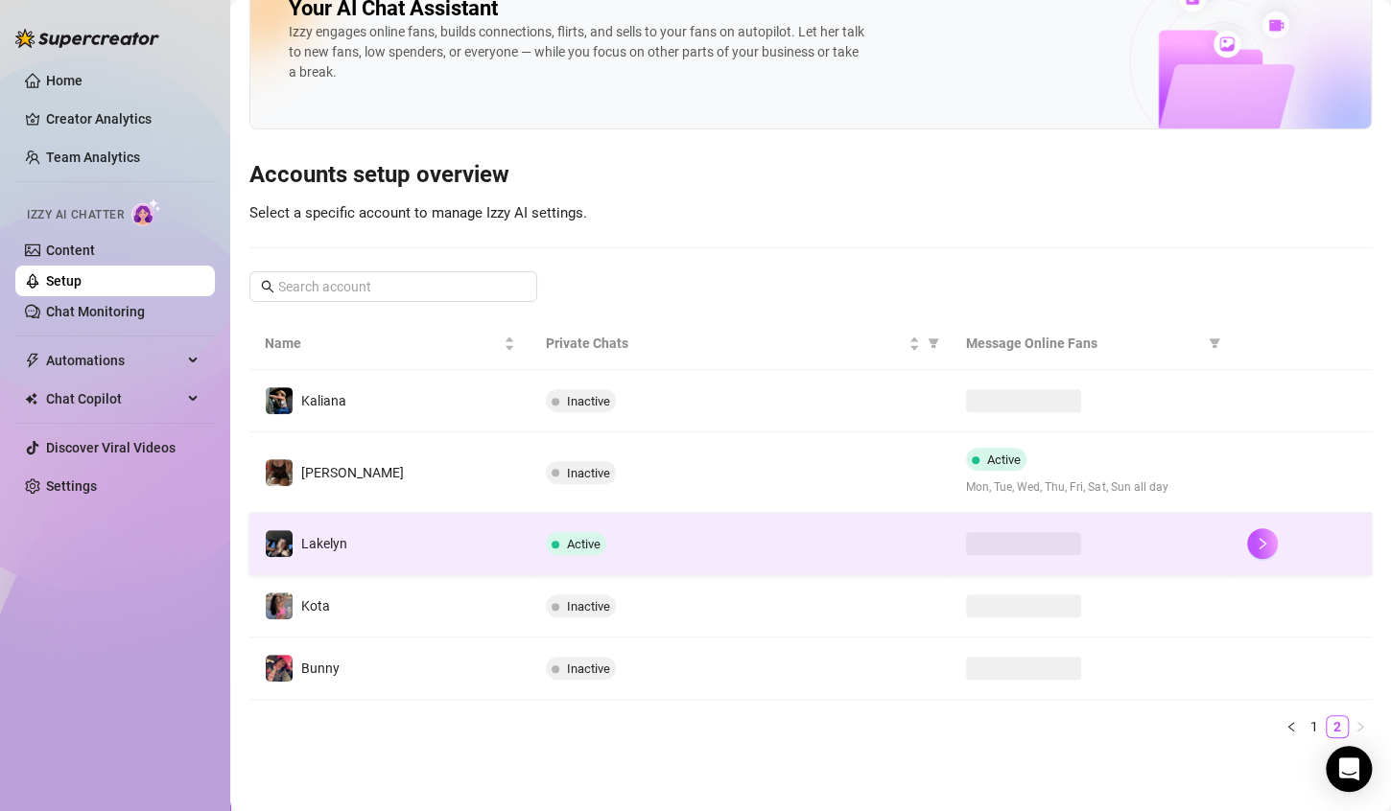
scroll to position [102, 0]
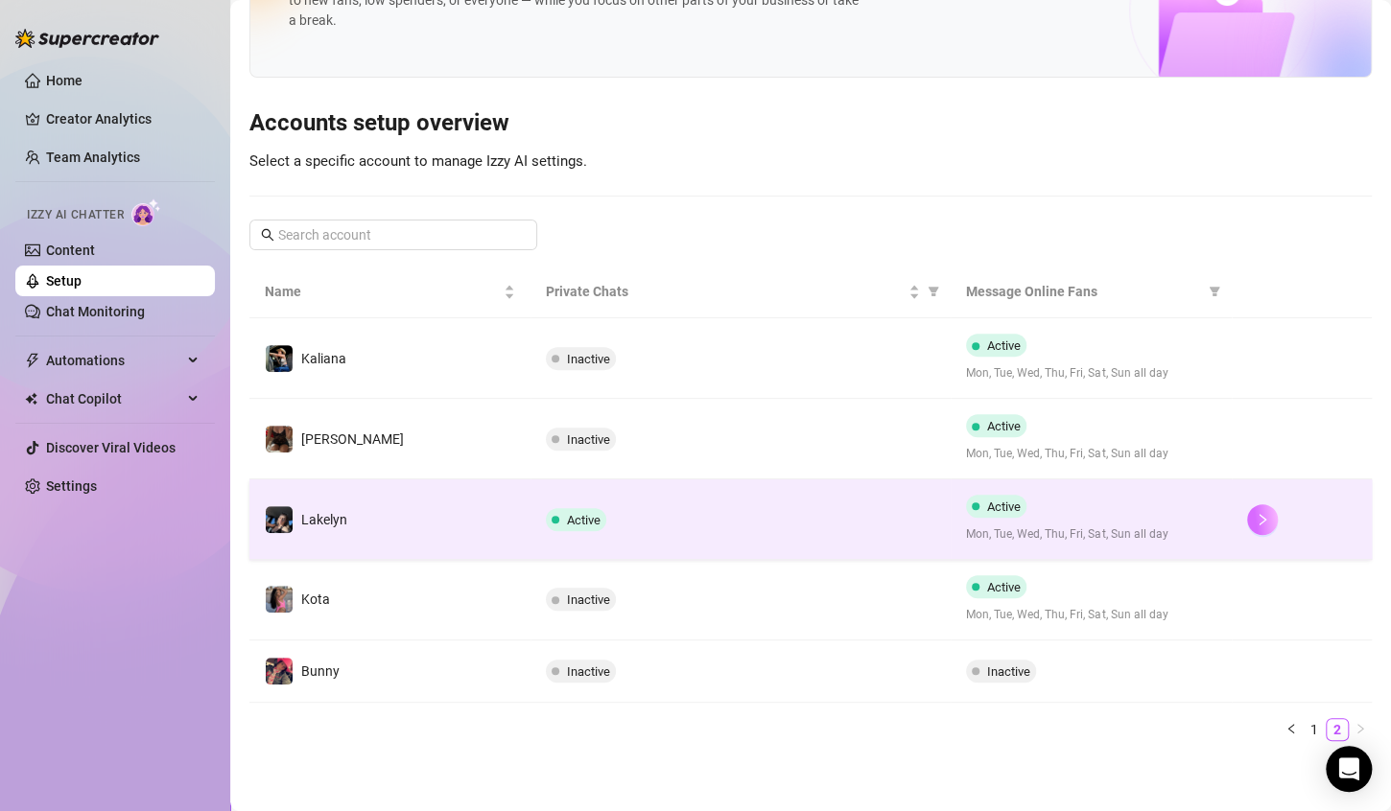
click at [1255, 516] on icon "right" at bounding box center [1261, 519] width 13 height 13
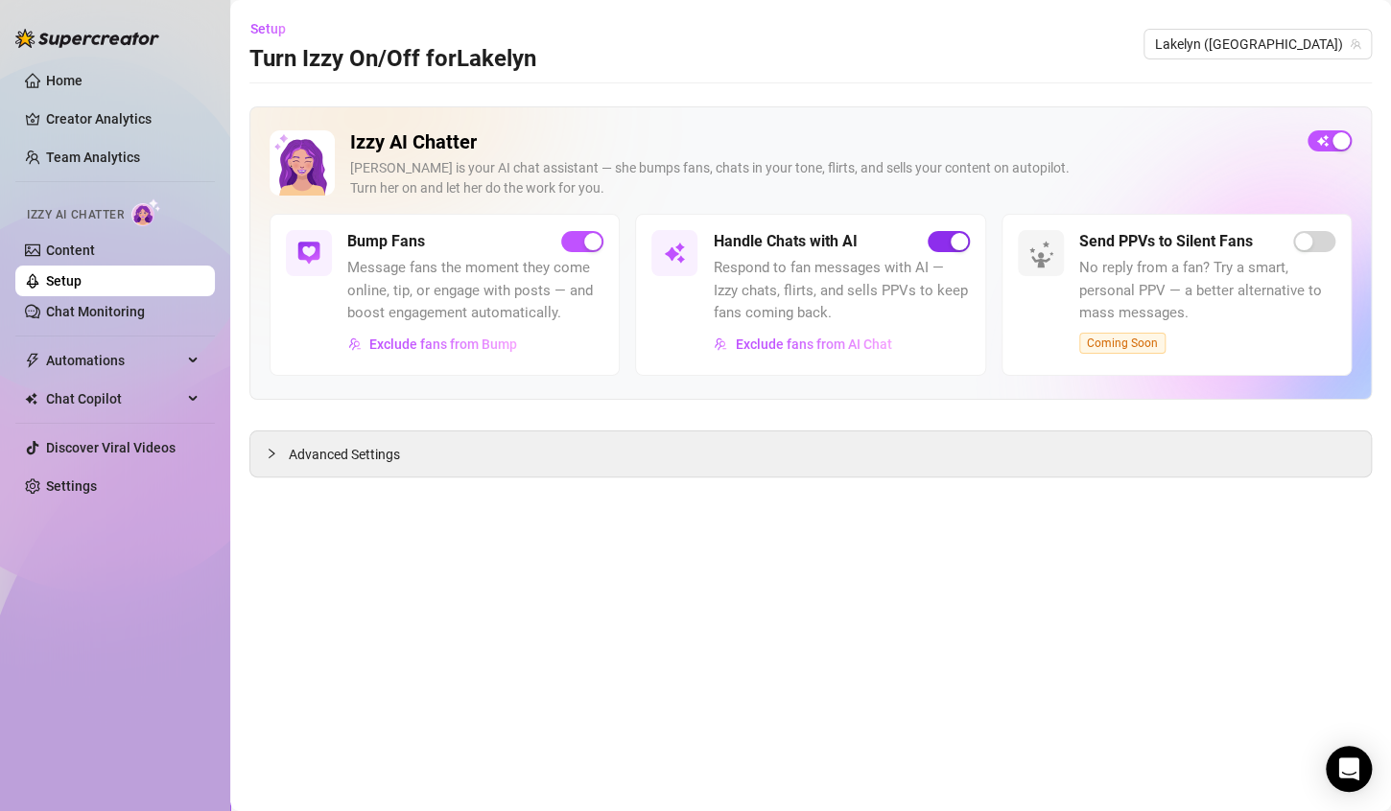
click at [935, 235] on span "button" at bounding box center [948, 241] width 42 height 21
